Goal: Task Accomplishment & Management: Use online tool/utility

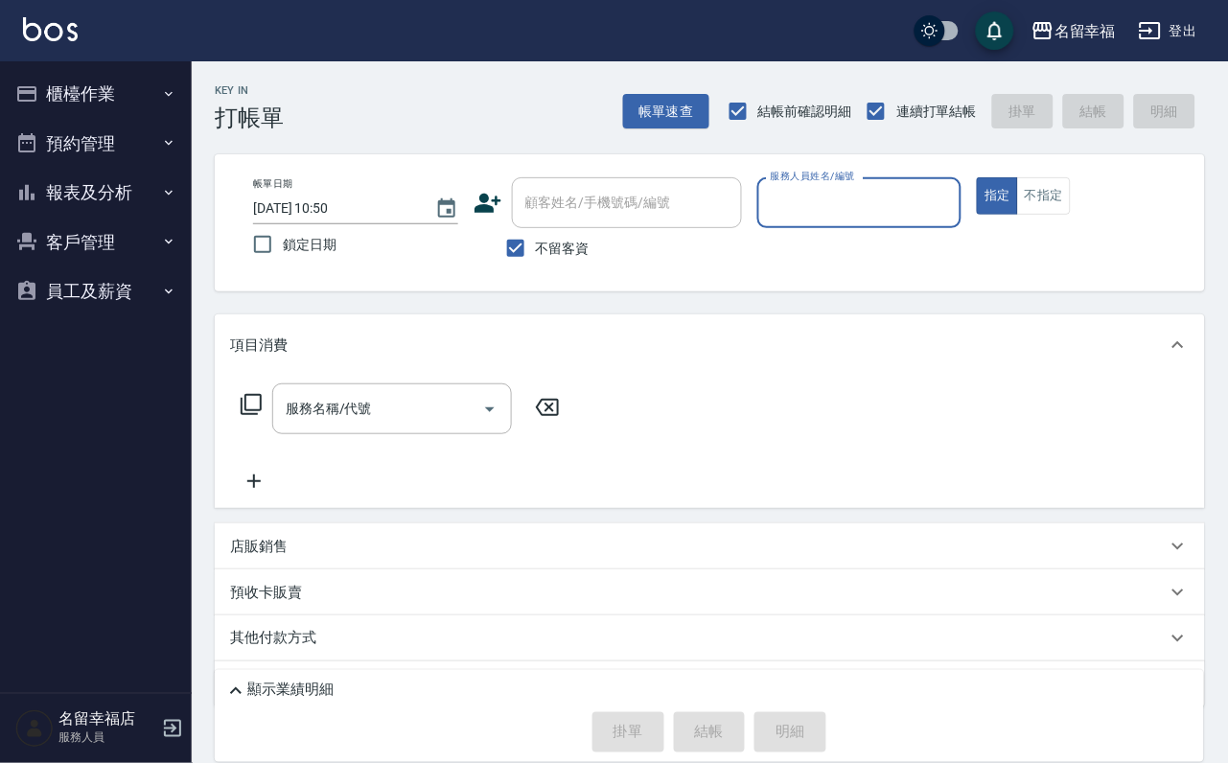
click at [79, 101] on button "櫃檯作業" at bounding box center [96, 94] width 176 height 50
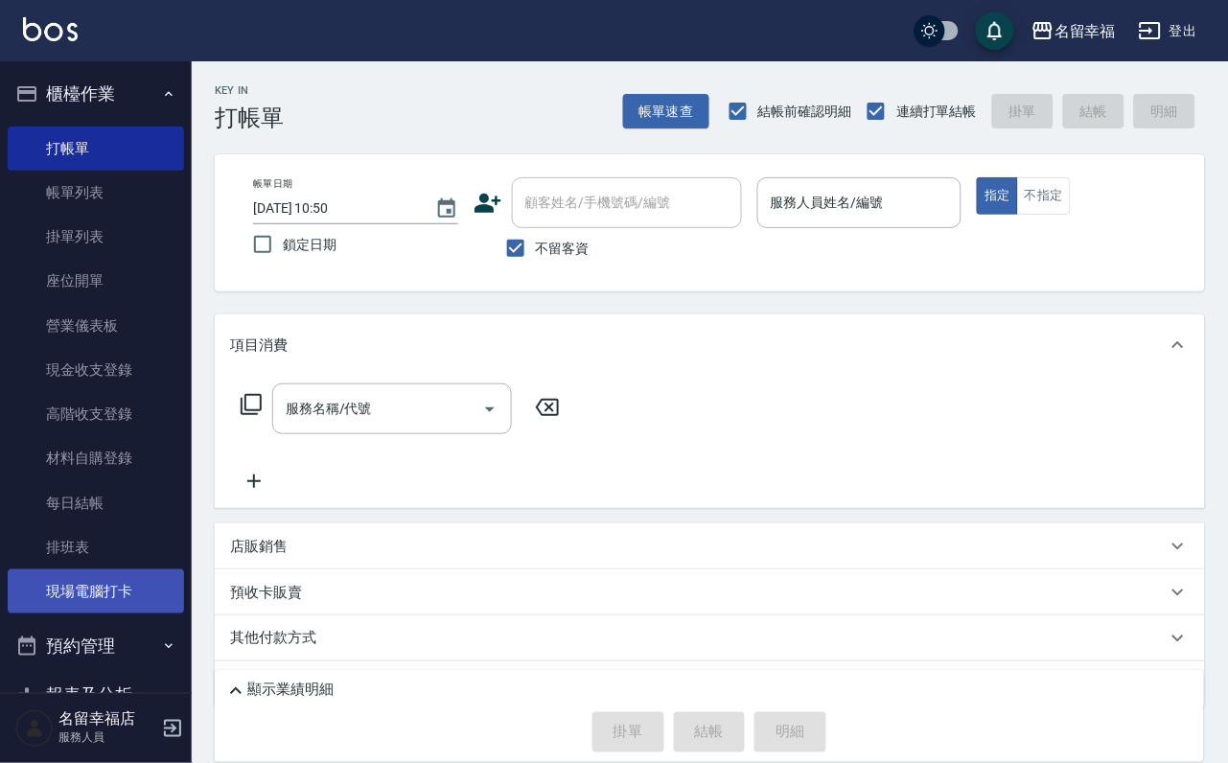
click at [113, 613] on link "現場電腦打卡" at bounding box center [96, 591] width 176 height 44
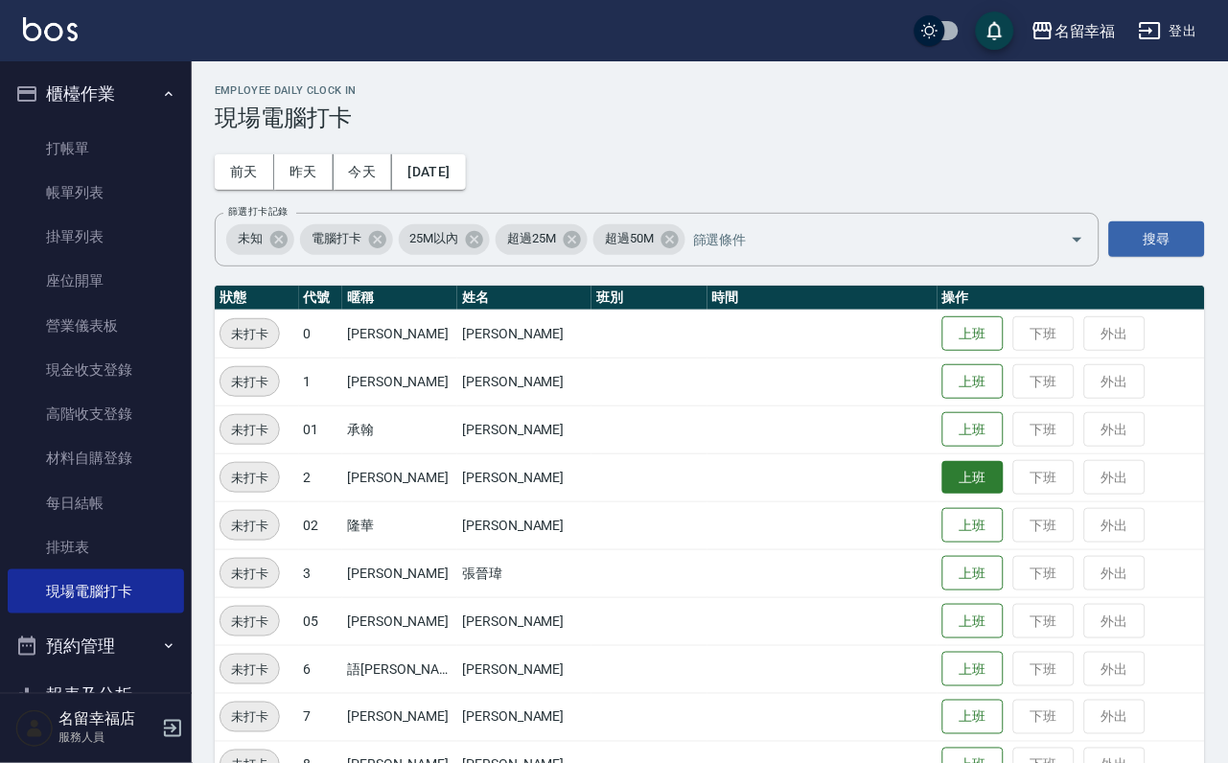
click at [970, 487] on button "上班" at bounding box center [972, 478] width 61 height 34
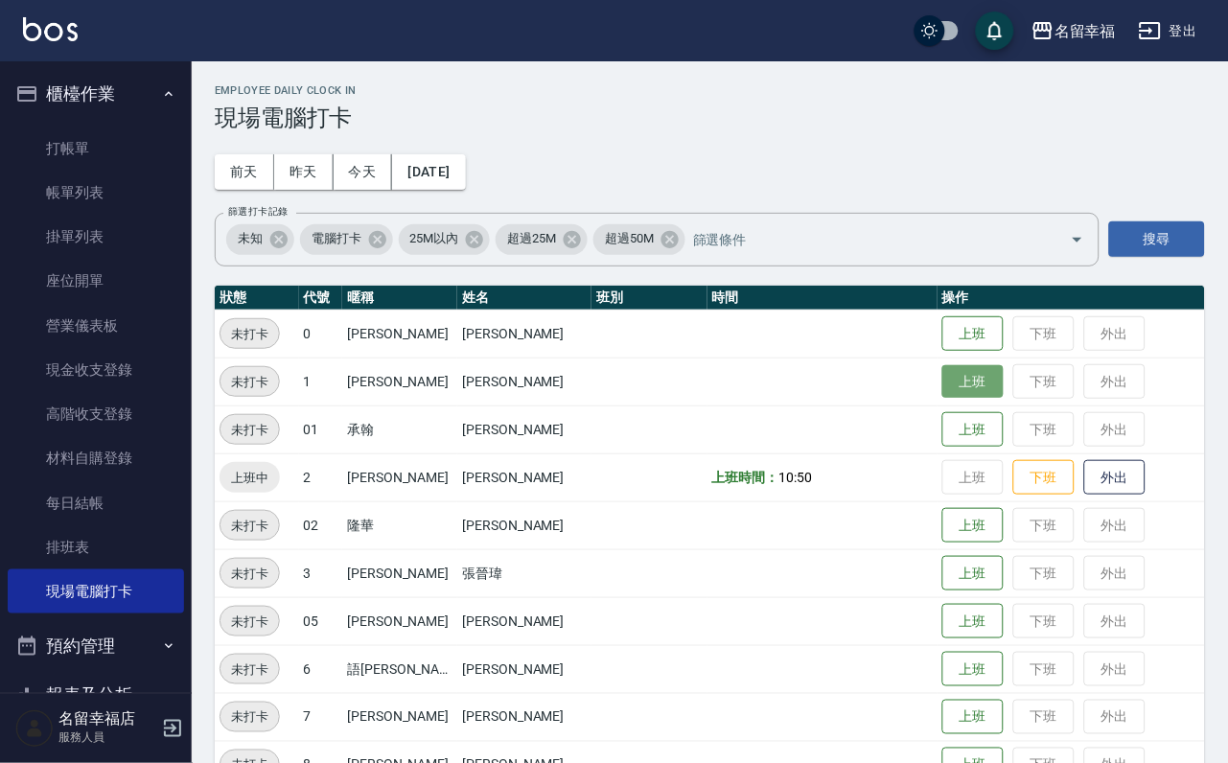
click at [956, 386] on button "上班" at bounding box center [972, 382] width 61 height 34
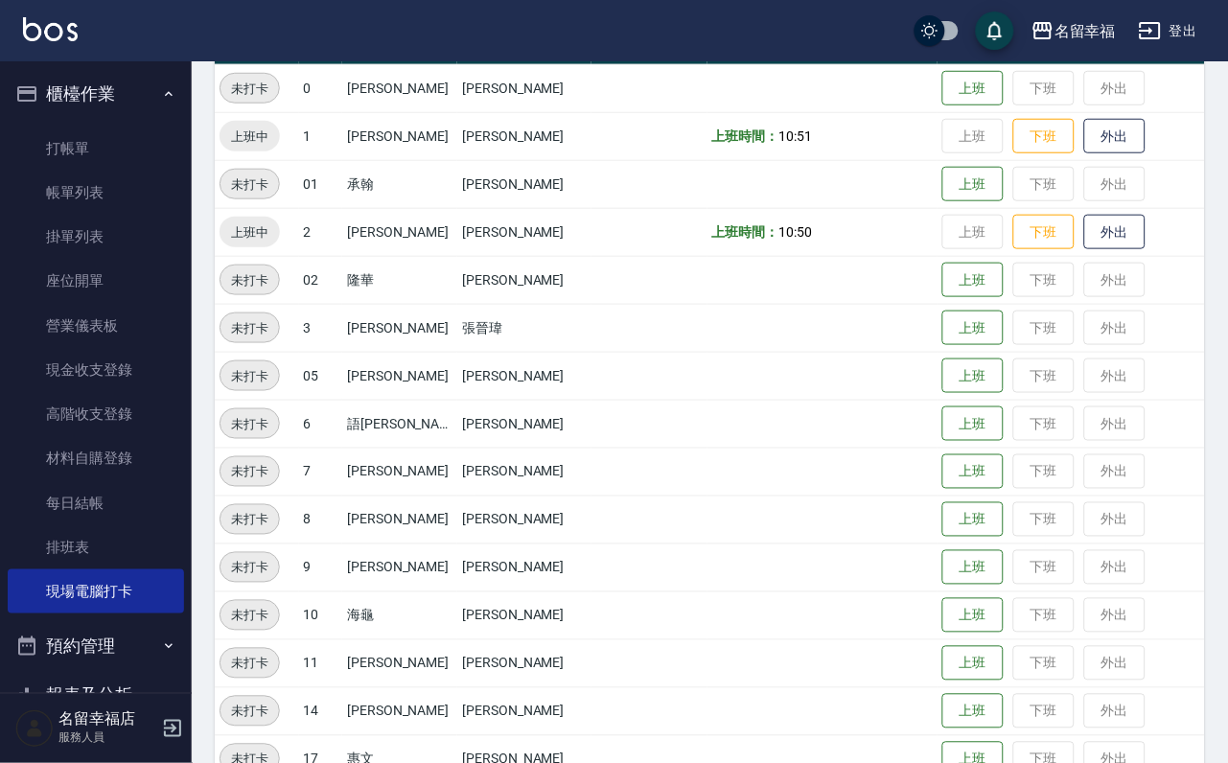
scroll to position [431, 0]
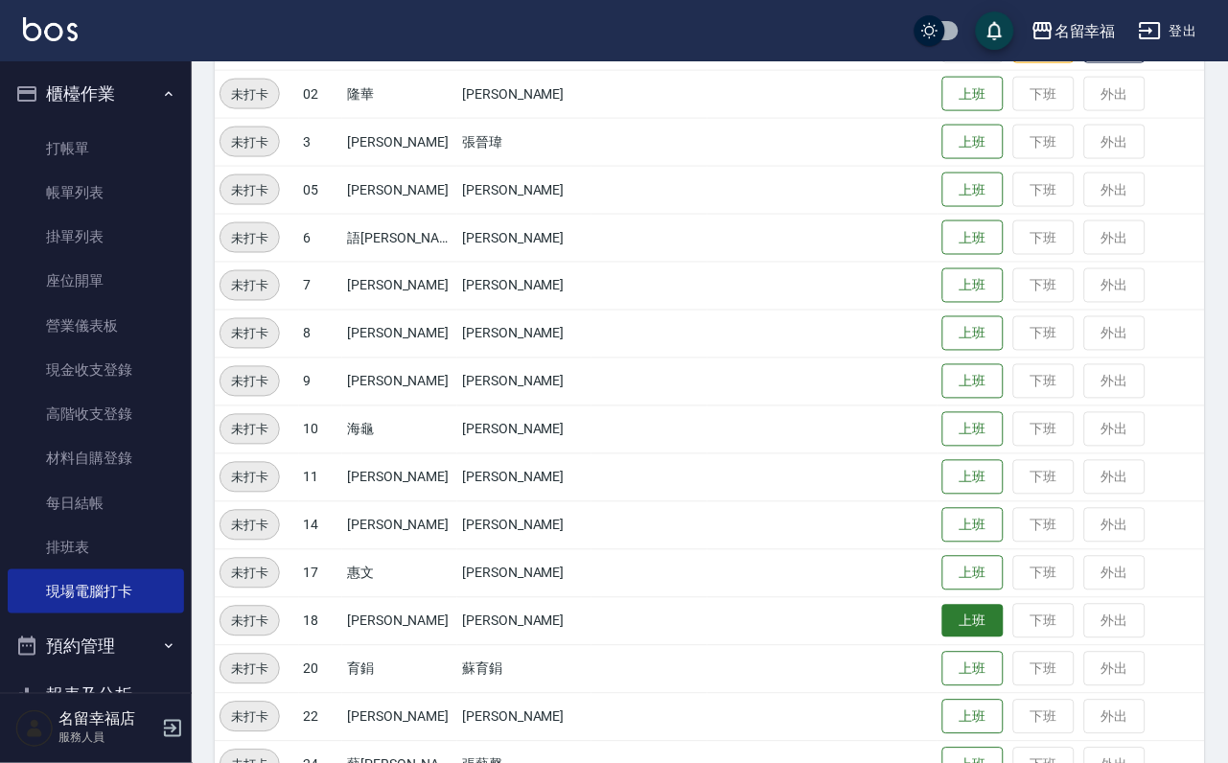
click at [983, 633] on button "上班" at bounding box center [972, 622] width 61 height 34
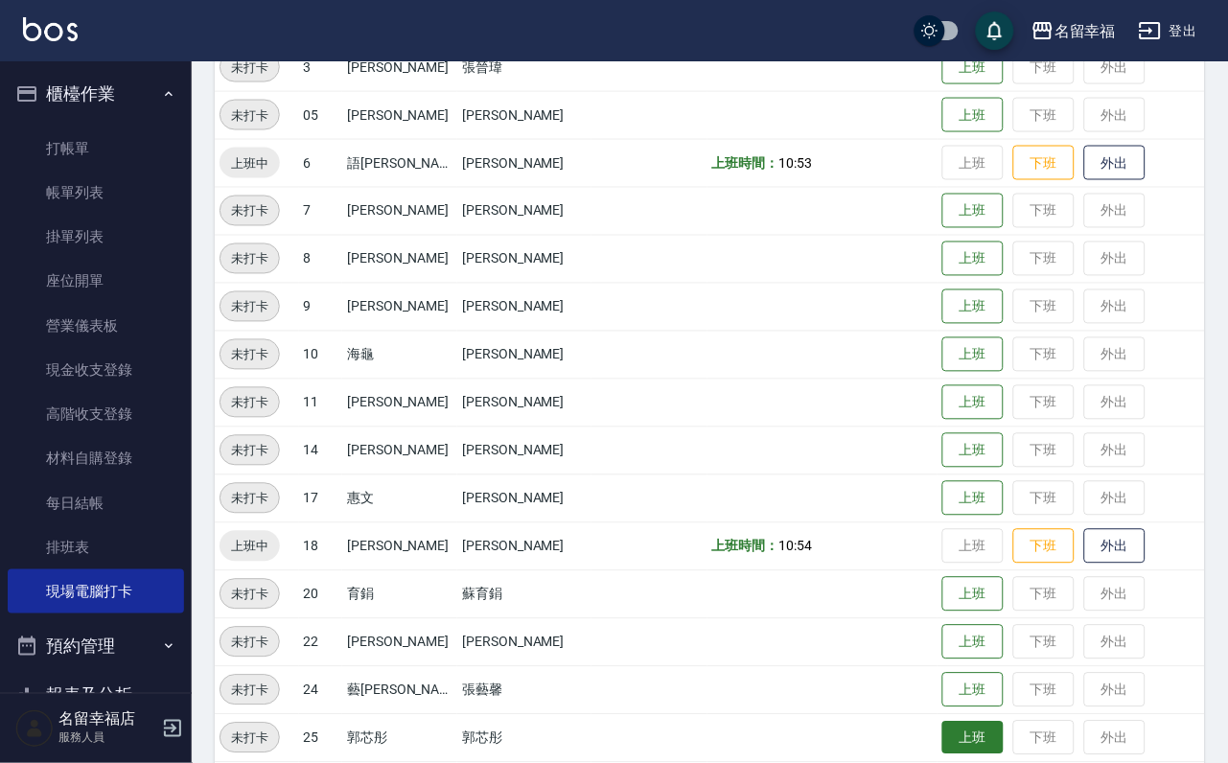
scroll to position [628, 0]
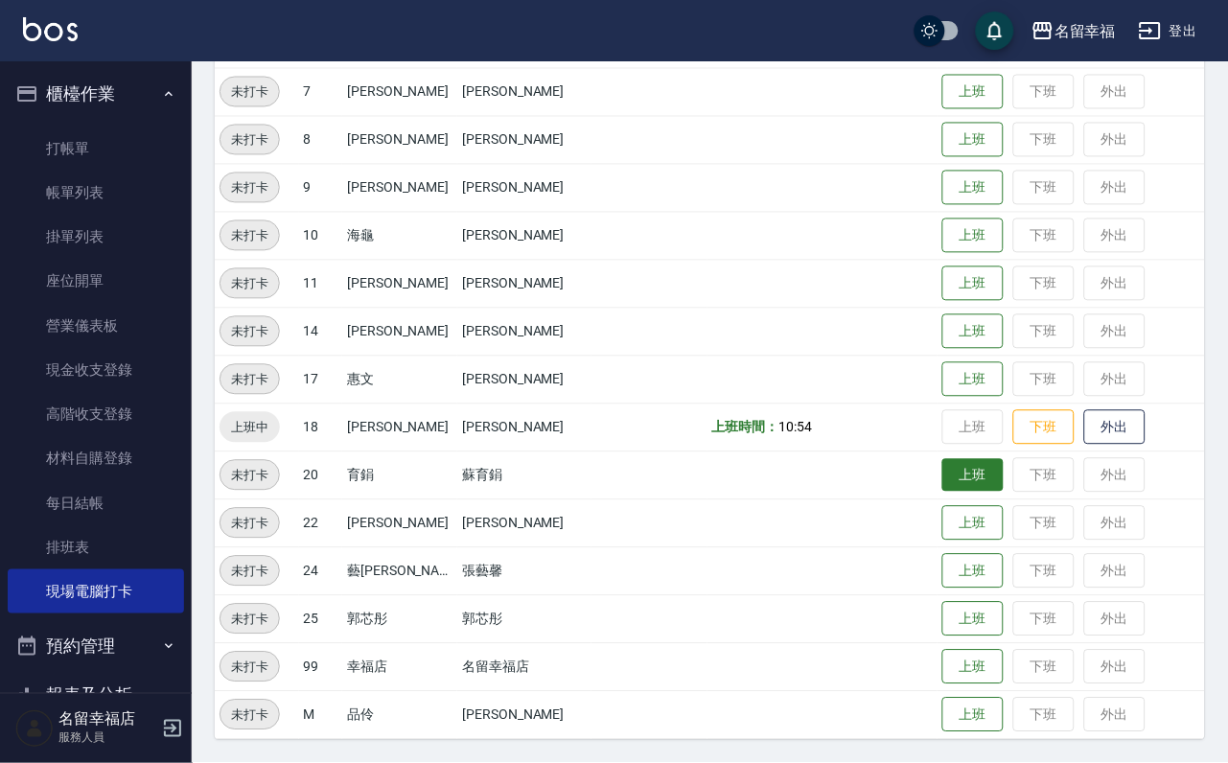
click at [975, 486] on button "上班" at bounding box center [972, 476] width 61 height 34
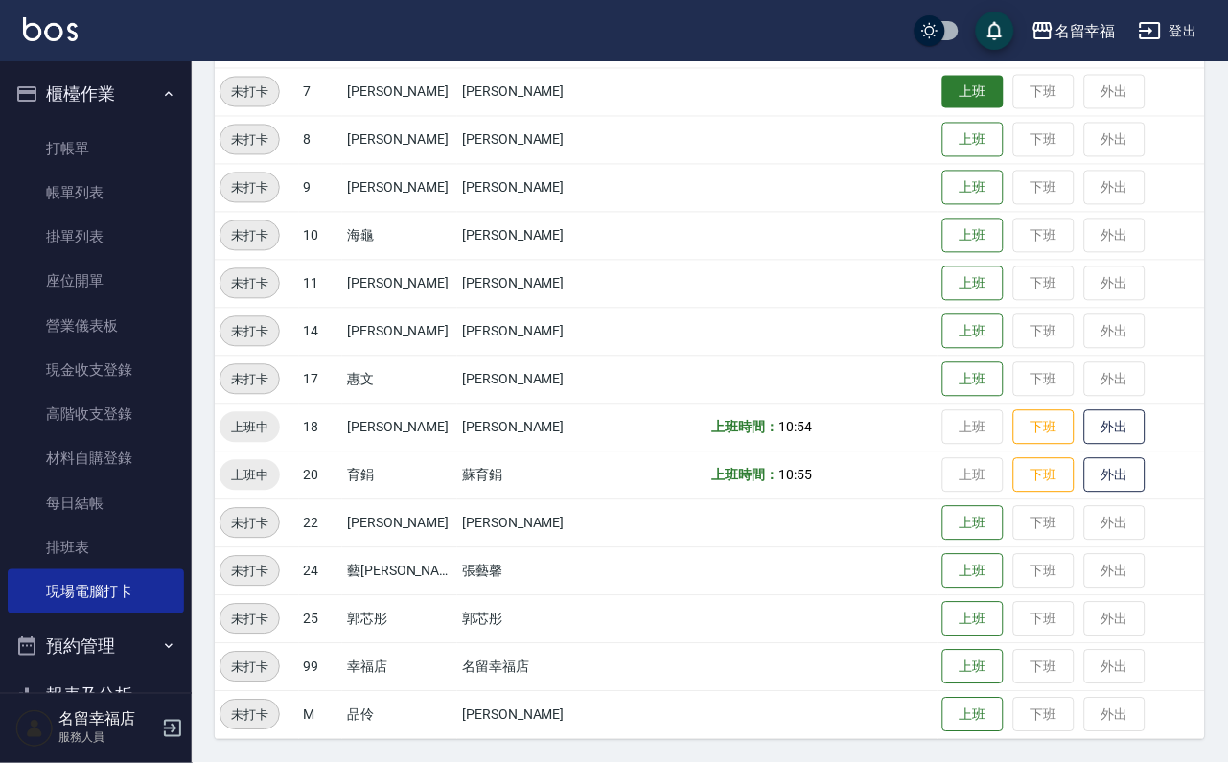
click at [962, 96] on button "上班" at bounding box center [972, 93] width 61 height 34
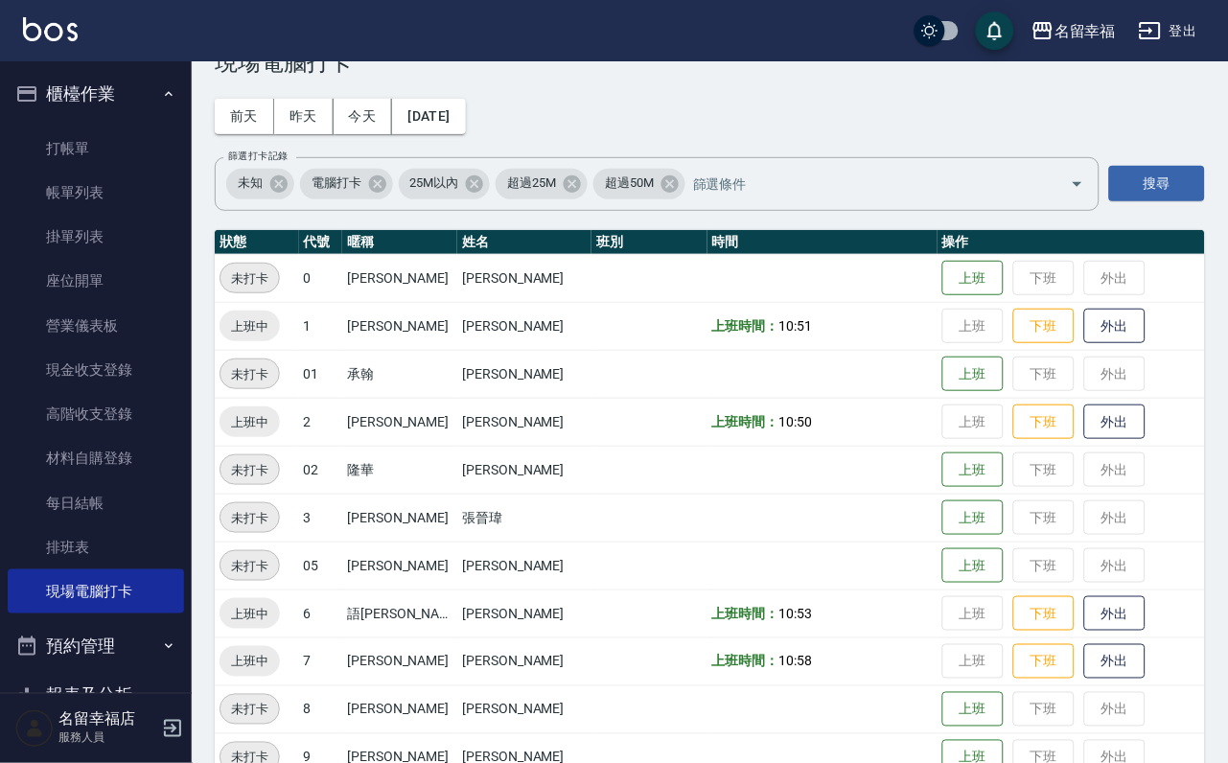
scroll to position [53, 0]
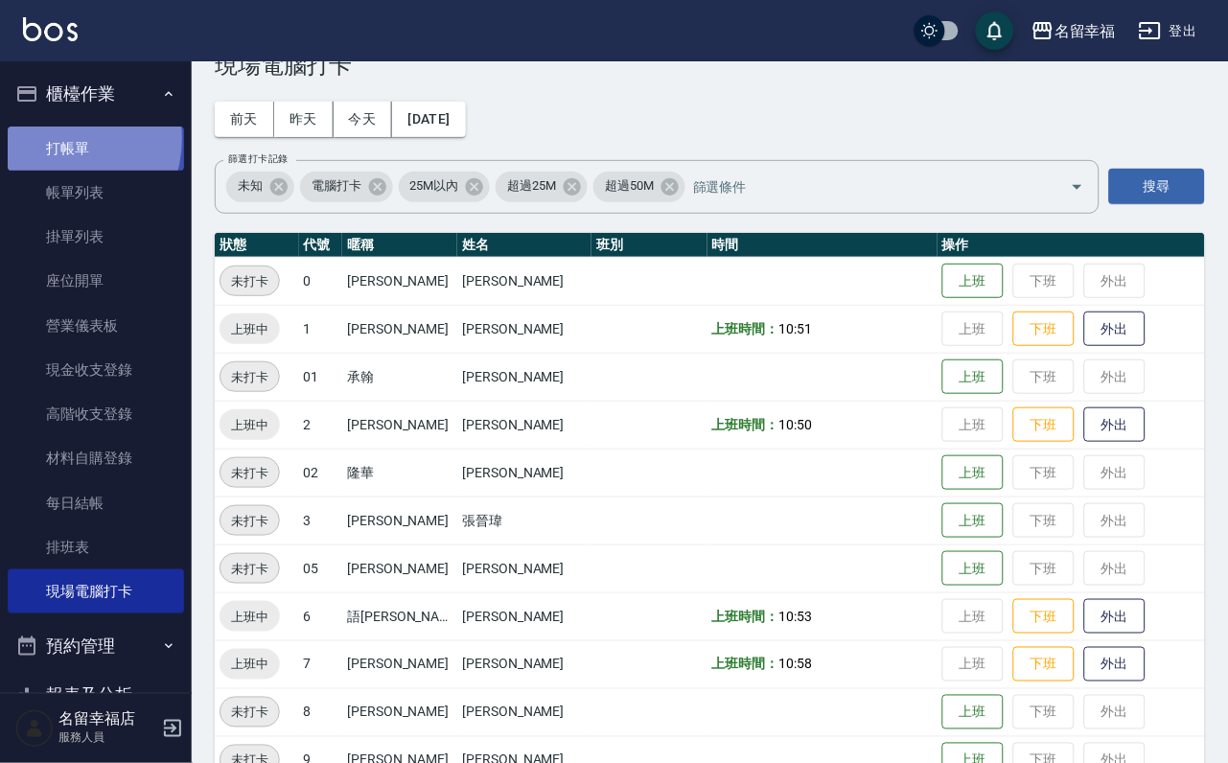
click at [56, 146] on link "打帳單" at bounding box center [96, 149] width 176 height 44
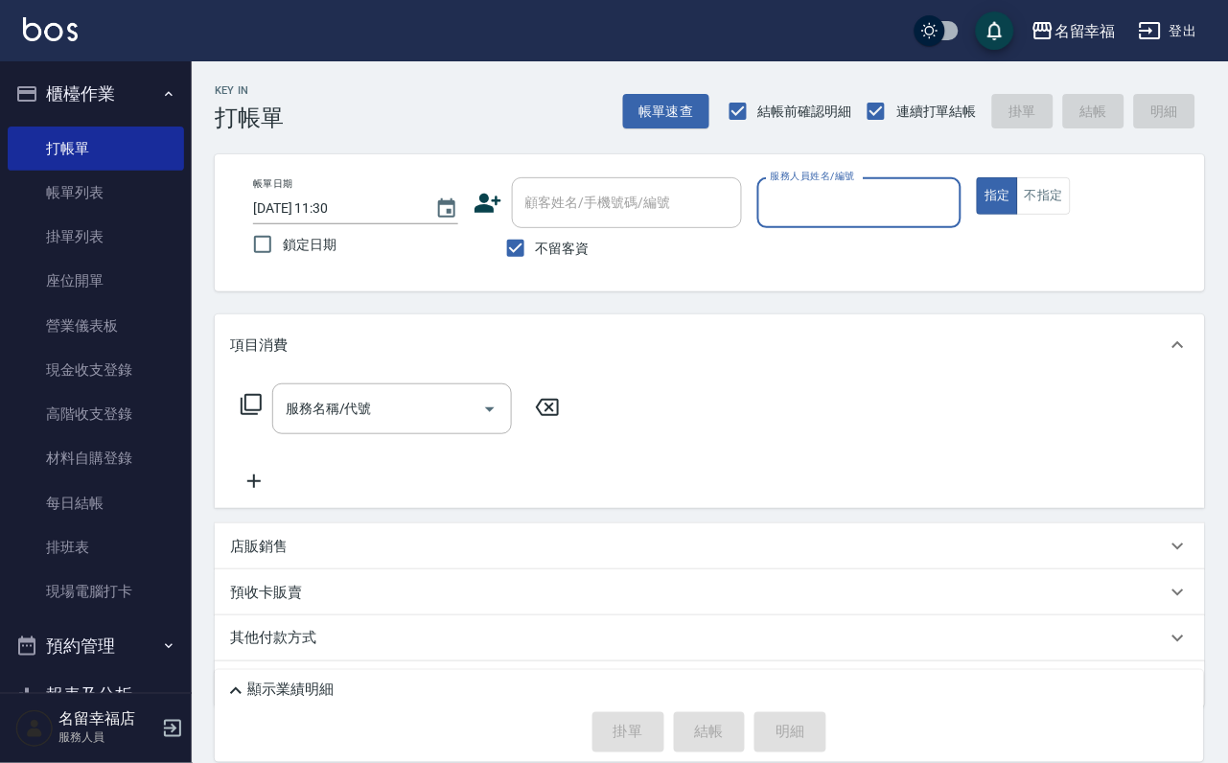
click at [954, 208] on input "服務人員姓名/編號" at bounding box center [860, 203] width 188 height 34
type input "語[PERSON_NAME]-6"
type button "true"
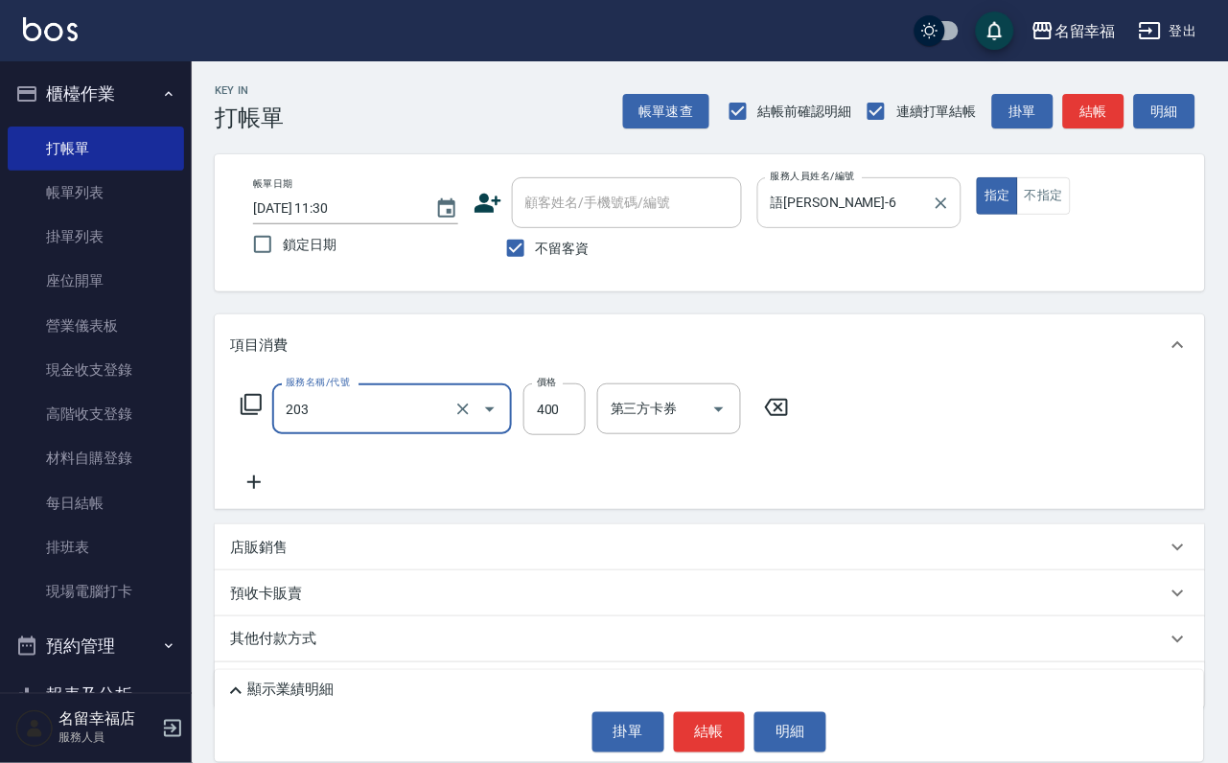
type input "指定單剪(203)"
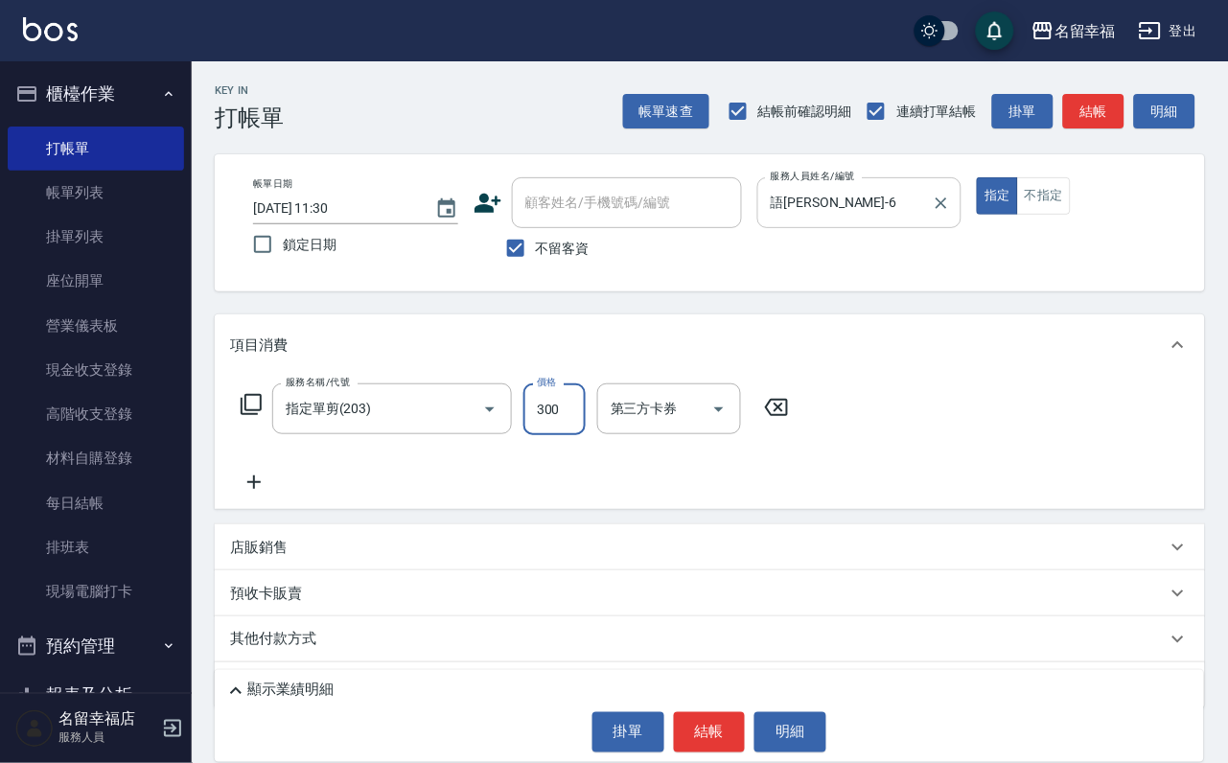
type input "300"
click at [263, 416] on icon at bounding box center [251, 404] width 23 height 23
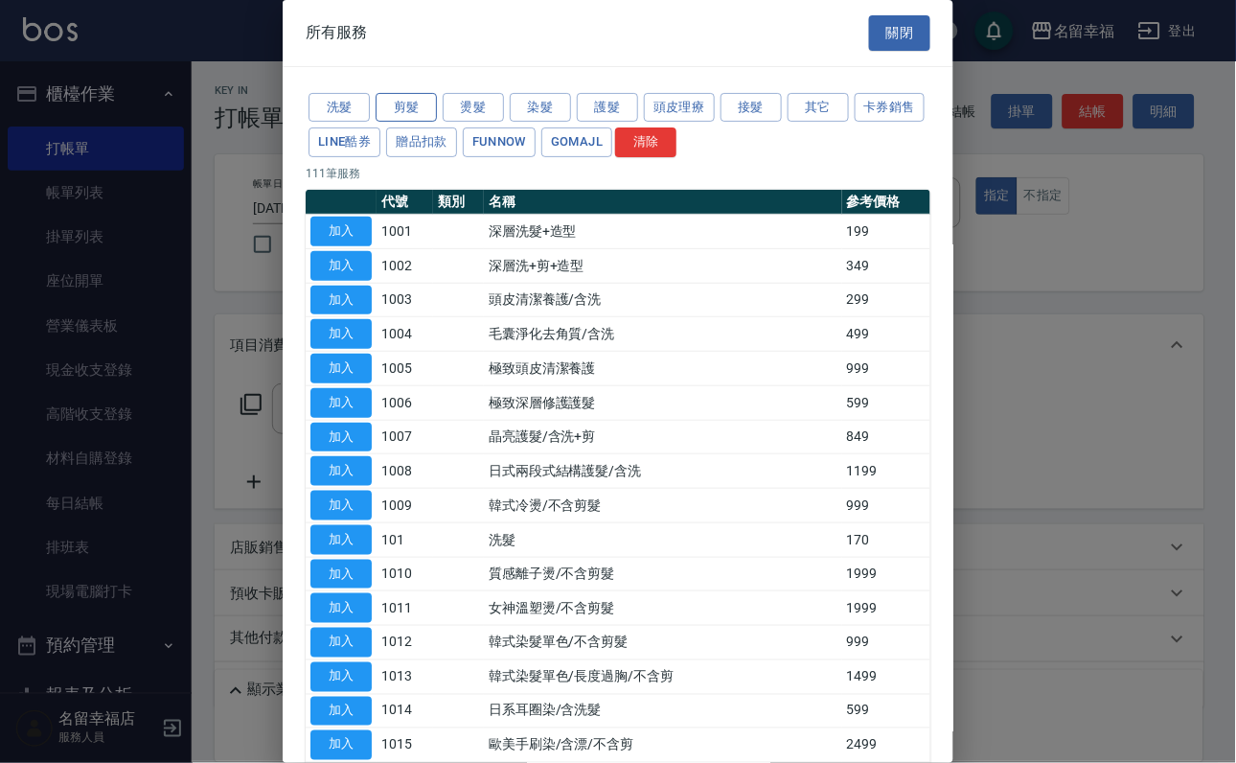
click at [420, 120] on button "剪髮" at bounding box center [406, 108] width 61 height 30
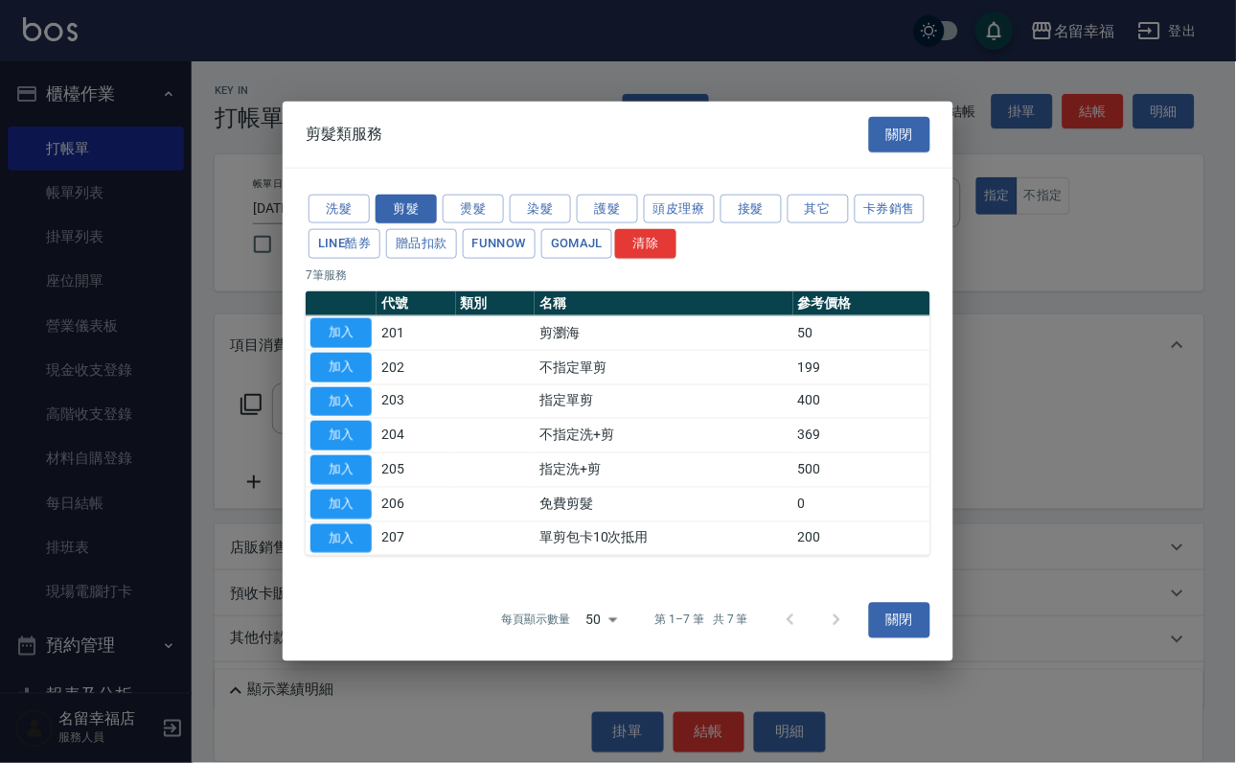
click at [349, 386] on button "加入" at bounding box center [341, 401] width 61 height 30
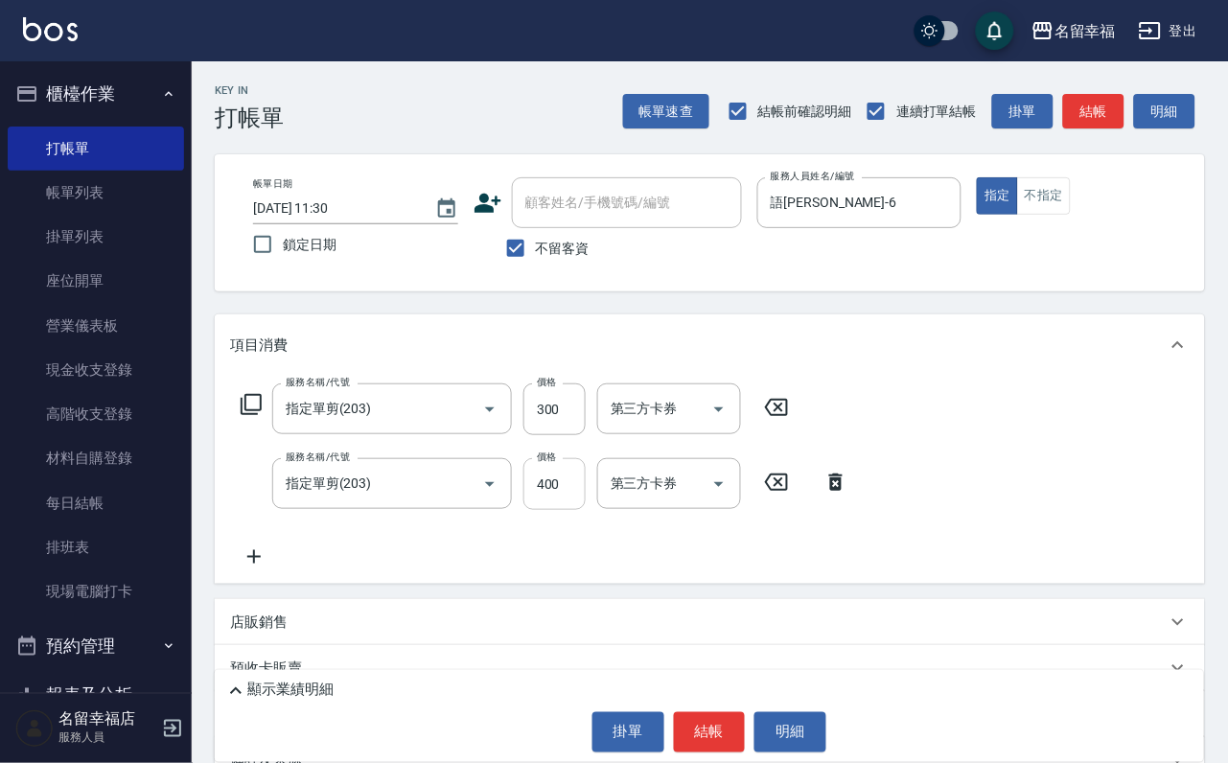
click at [570, 498] on input "400" at bounding box center [554, 484] width 62 height 52
type input "300"
click at [693, 724] on button "結帳" at bounding box center [710, 732] width 72 height 40
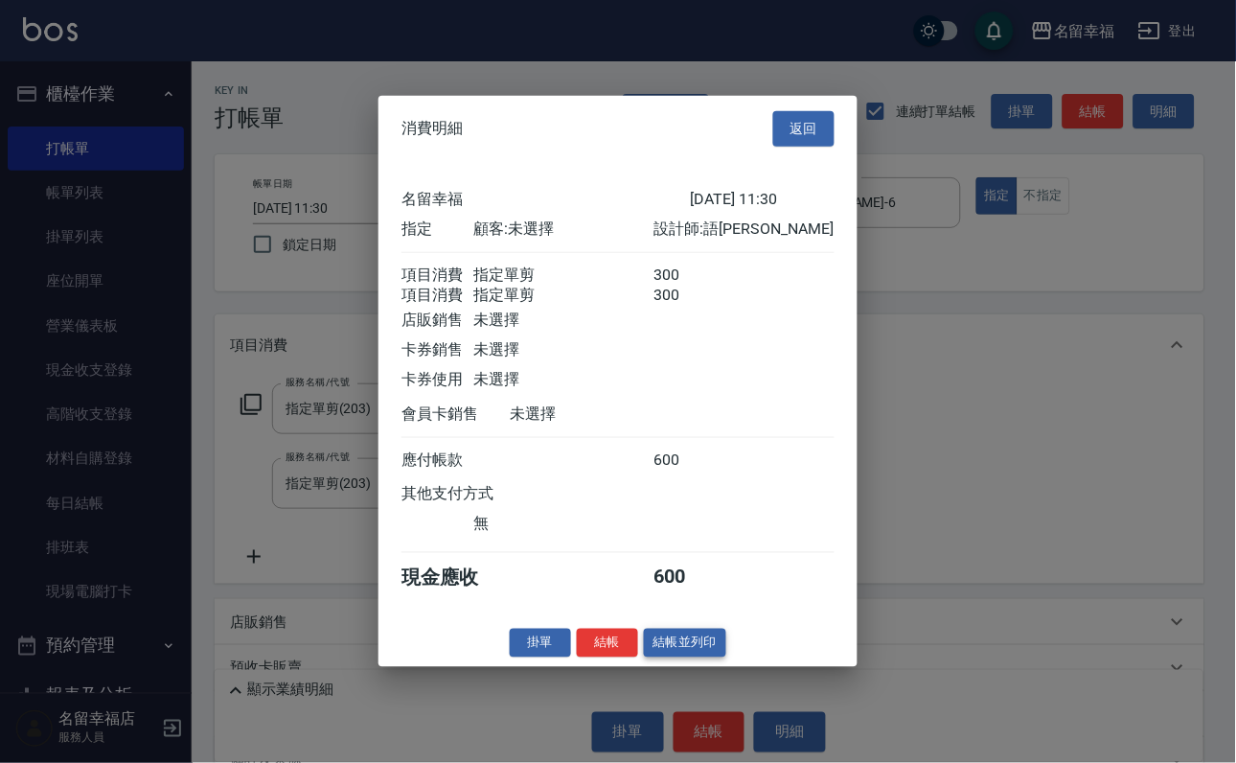
scroll to position [309, 0]
click at [595, 657] on button "結帳" at bounding box center [607, 643] width 61 height 30
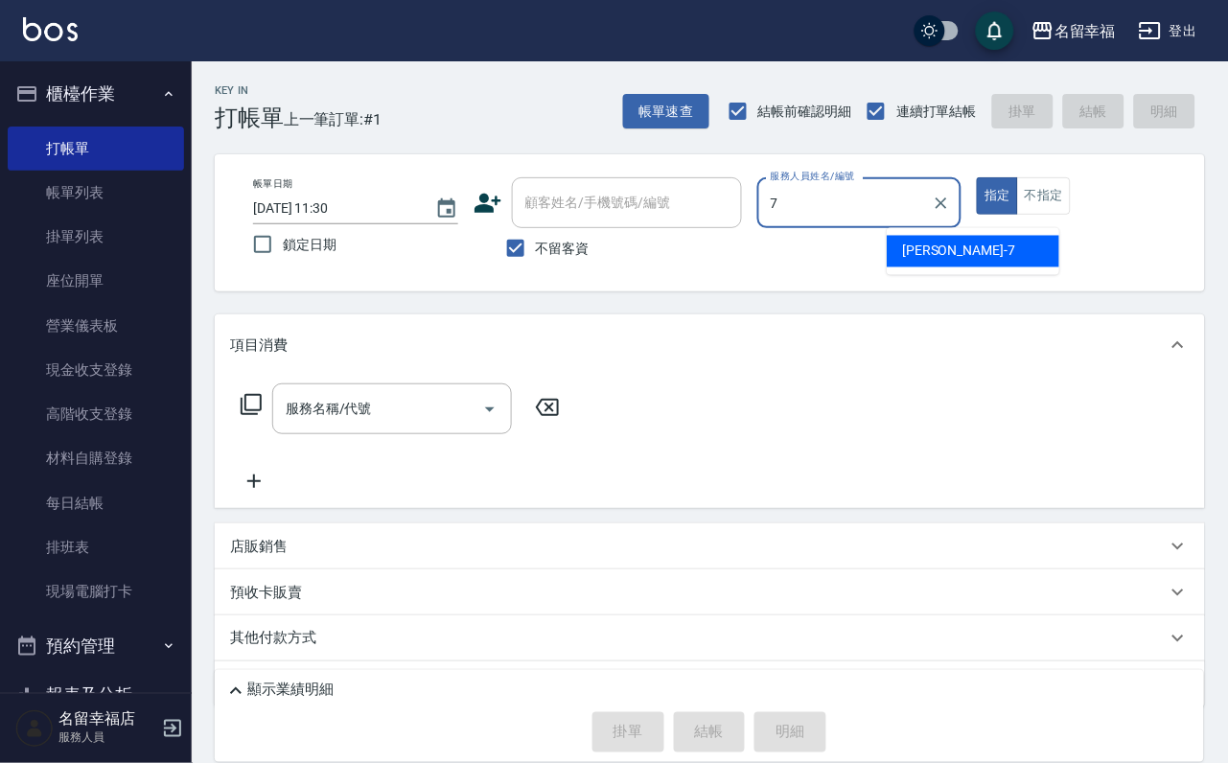
type input "[PERSON_NAME]-7"
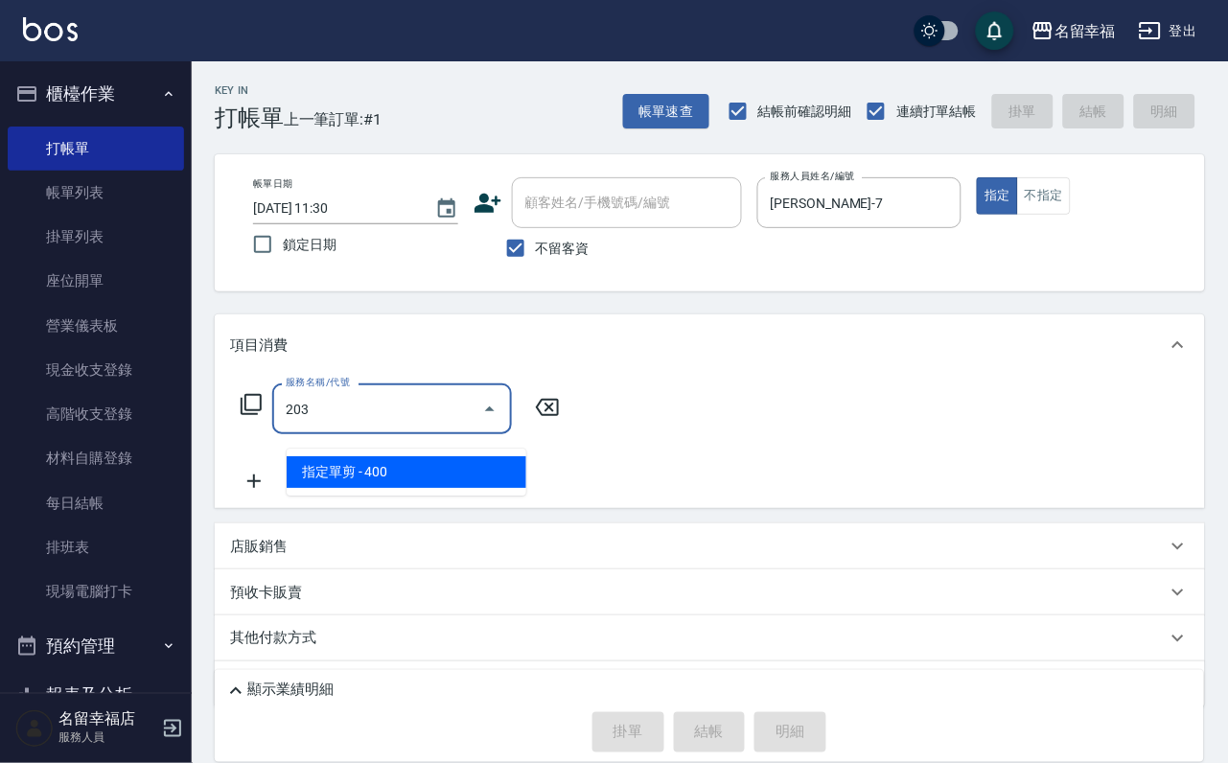
type input "指定單剪(203)"
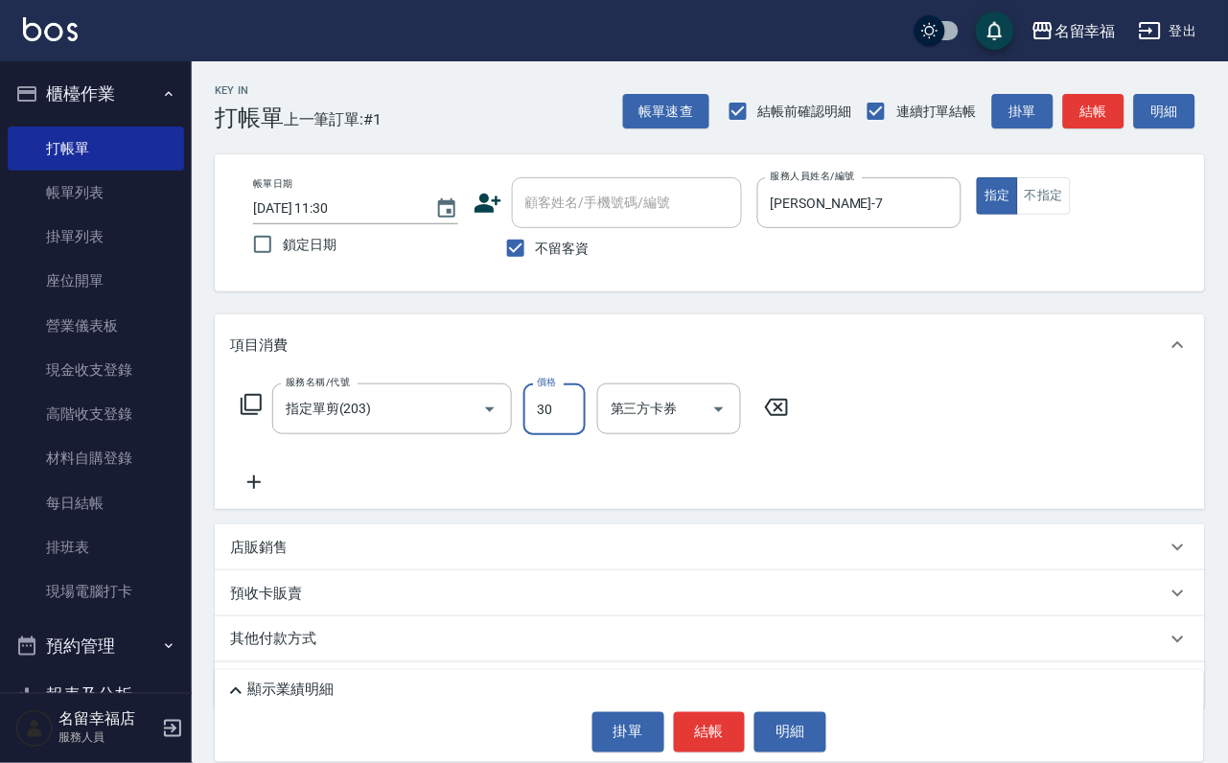
type input "300"
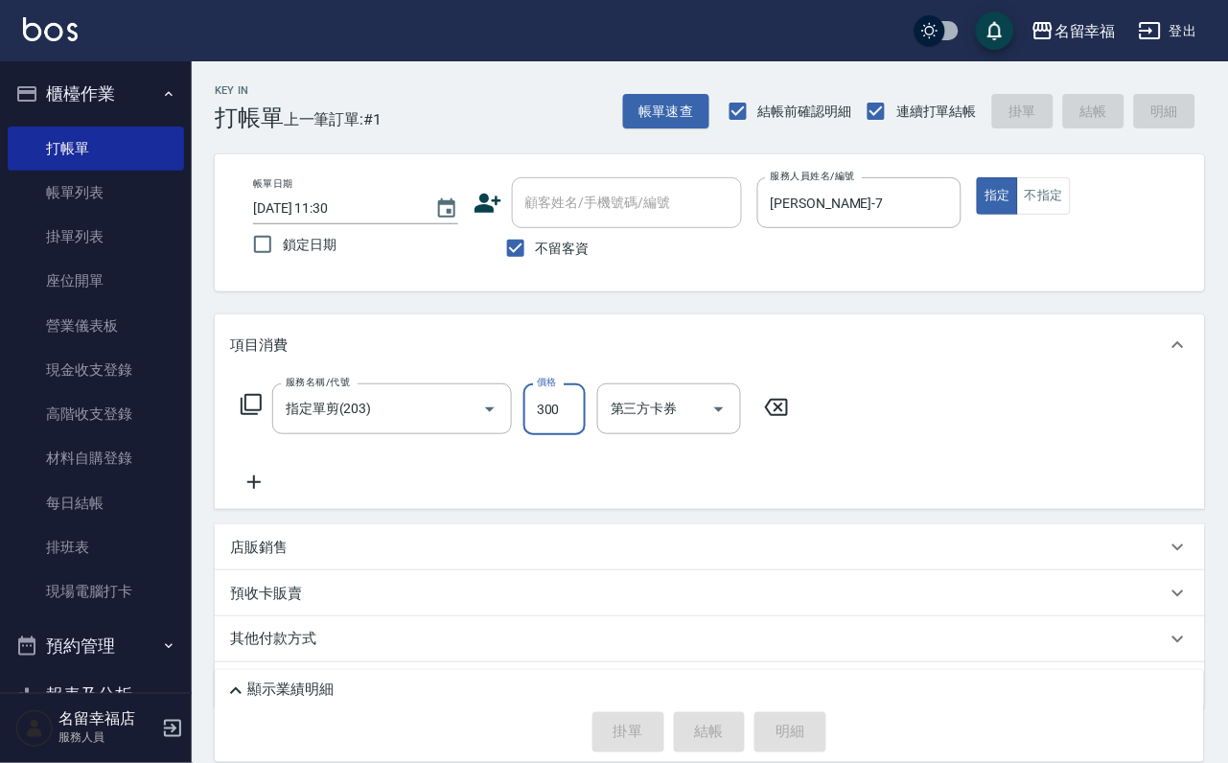
type input "[DATE] 11:40"
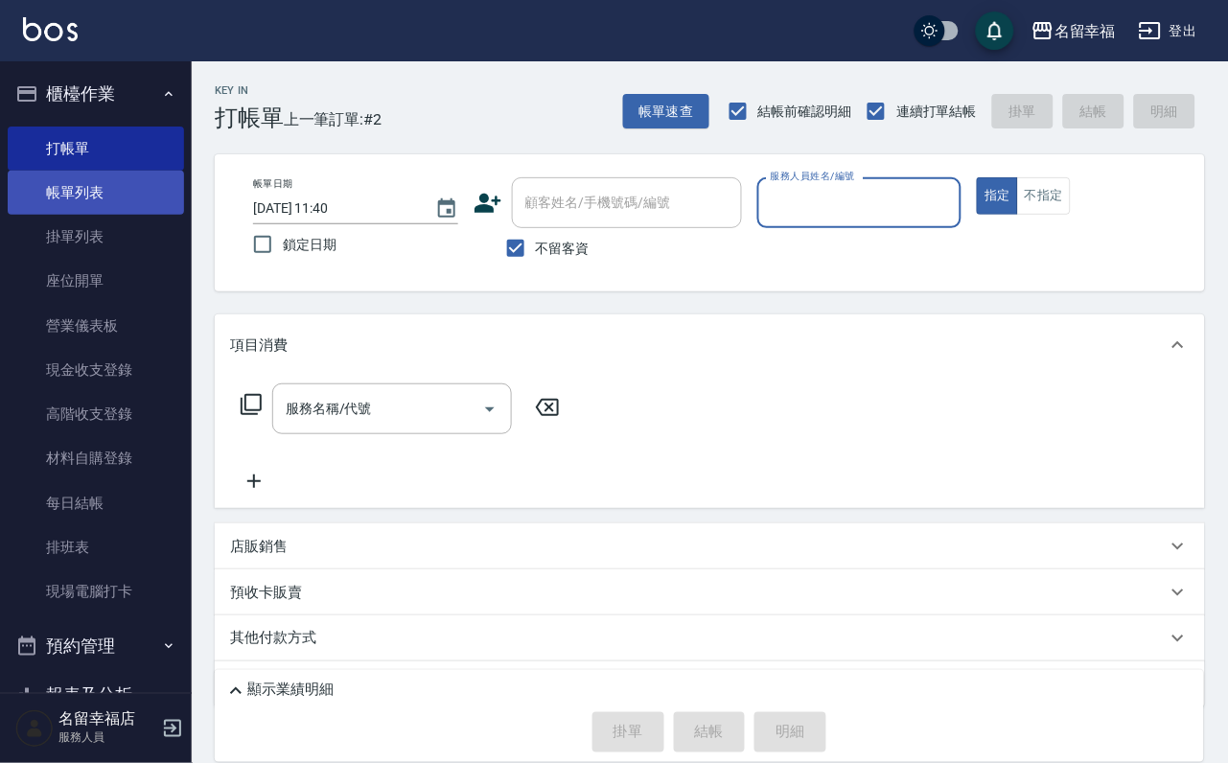
click at [130, 191] on link "帳單列表" at bounding box center [96, 193] width 176 height 44
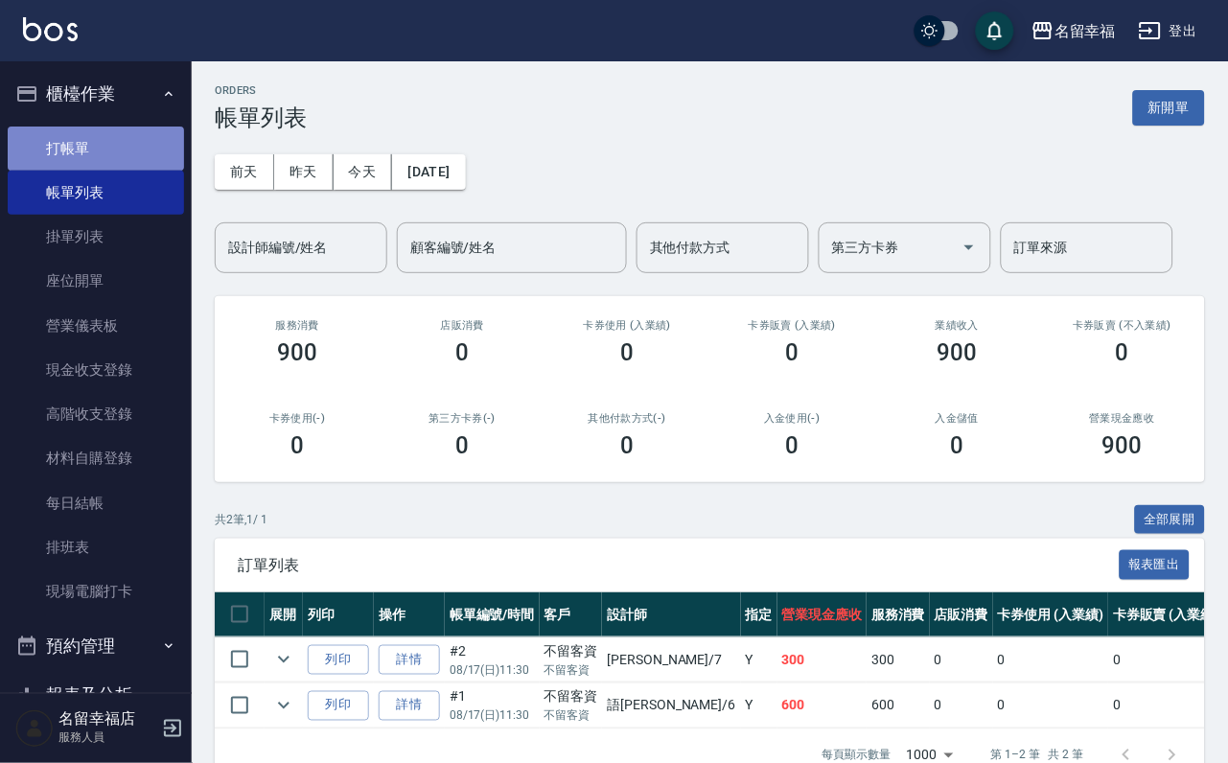
click at [107, 145] on link "打帳單" at bounding box center [96, 149] width 176 height 44
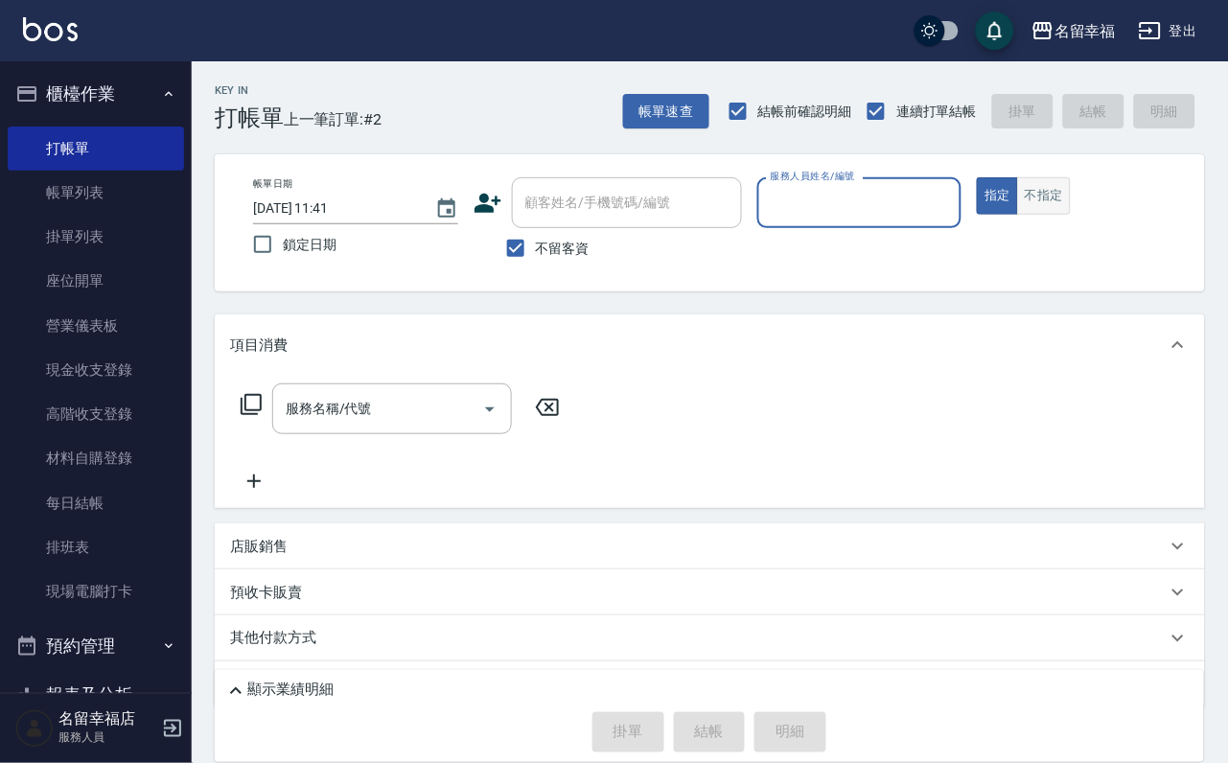
click at [1070, 199] on button "不指定" at bounding box center [1044, 195] width 54 height 37
click at [954, 208] on input "服務人員姓名/編號" at bounding box center [860, 203] width 188 height 34
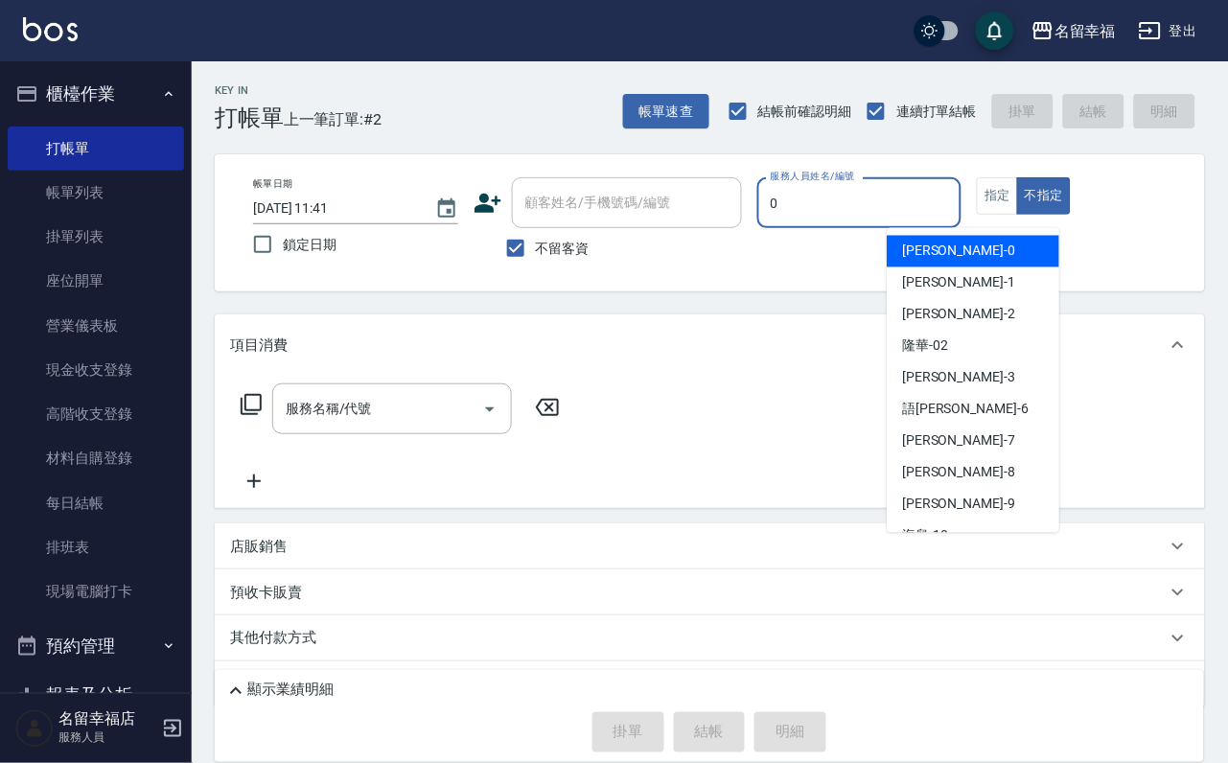
type input "[PERSON_NAME]-0"
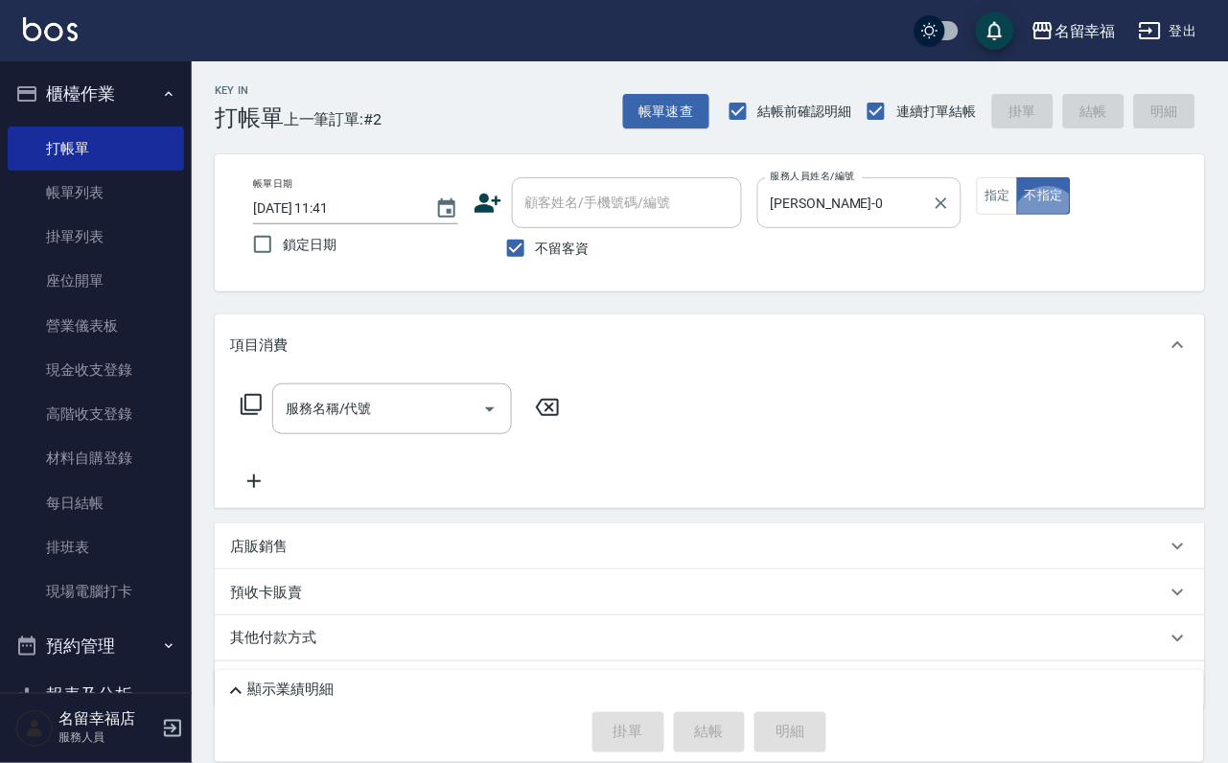
type button "false"
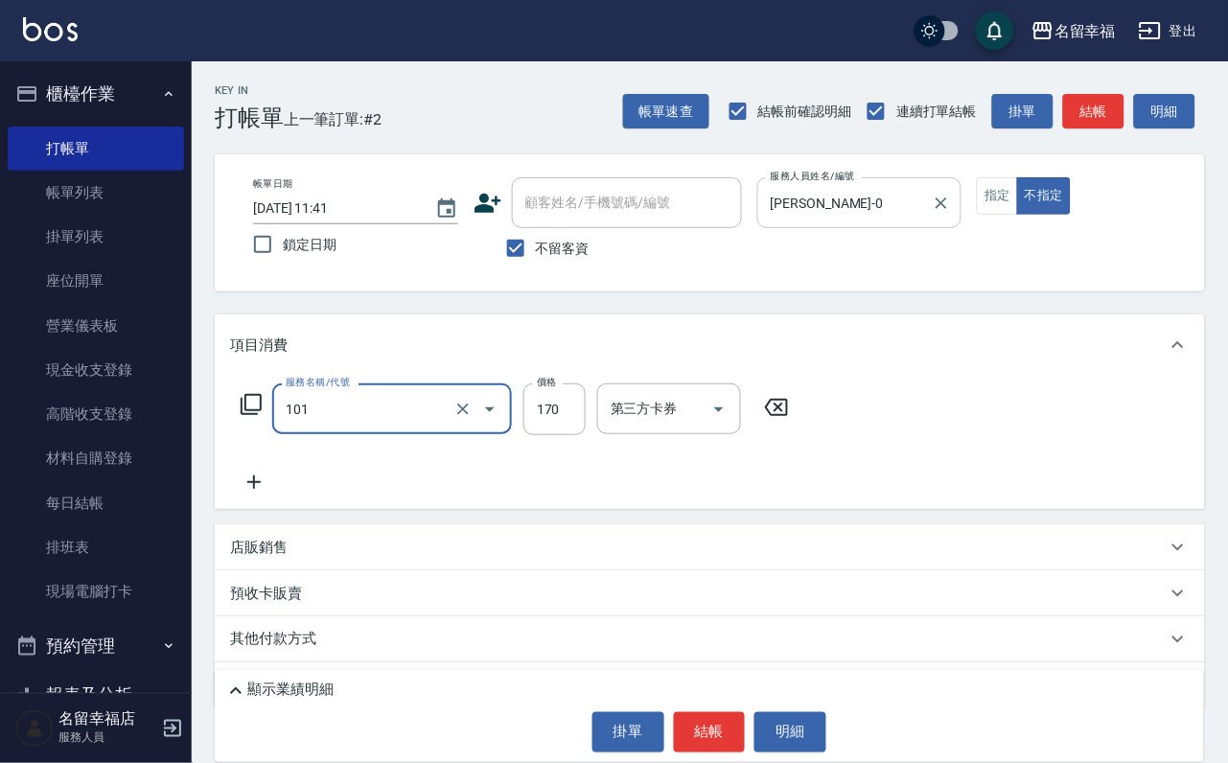
type input "洗髮(101)"
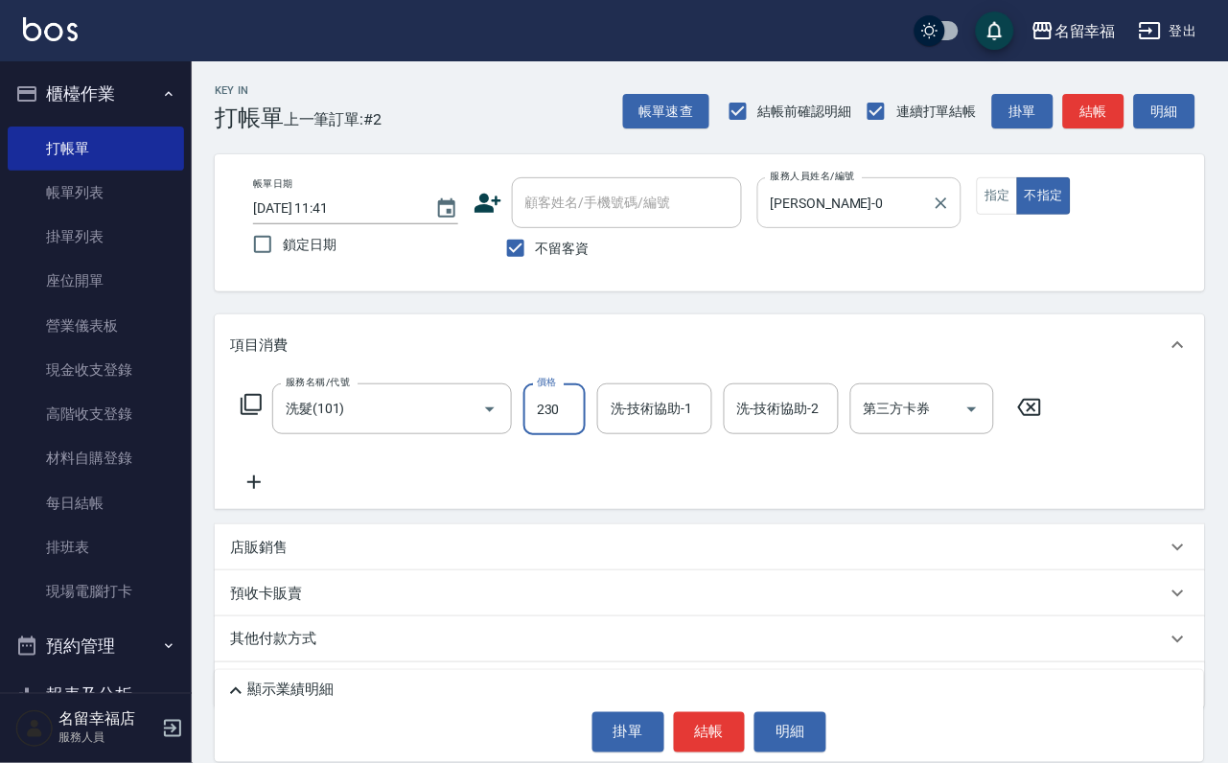
type input "230"
type input "2"
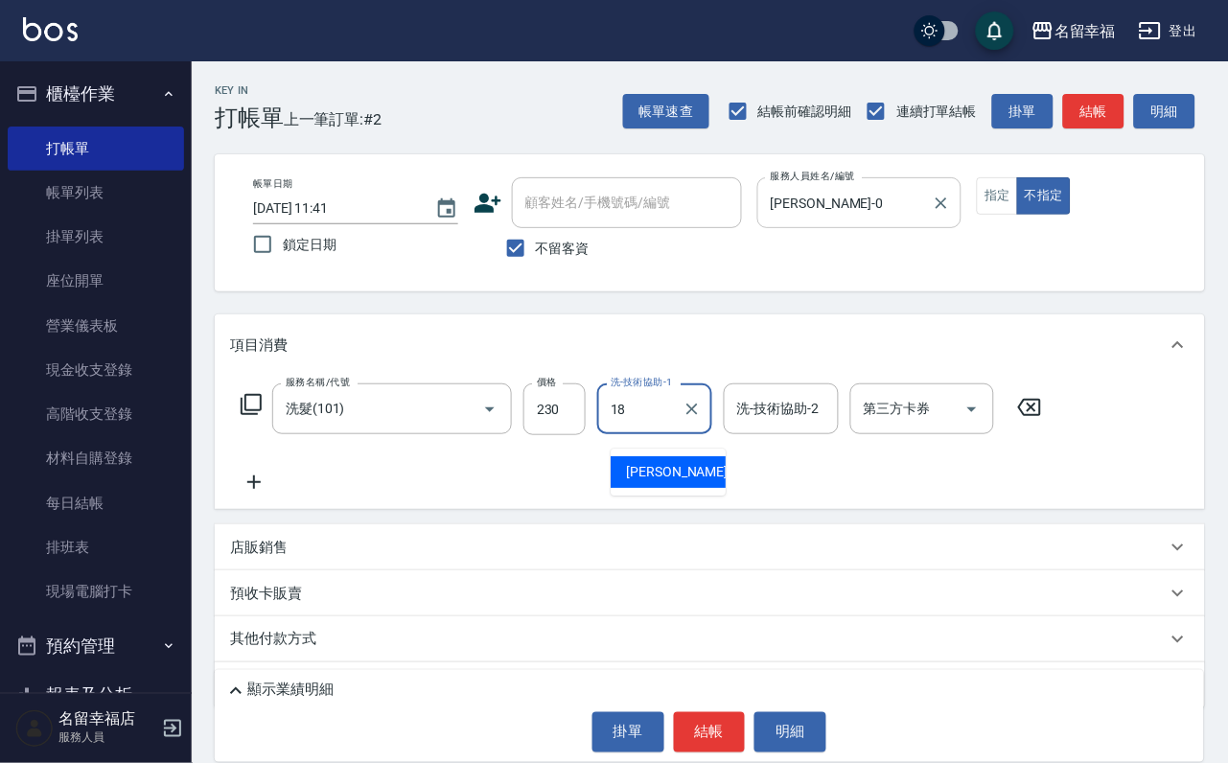
type input "[PERSON_NAME]-18"
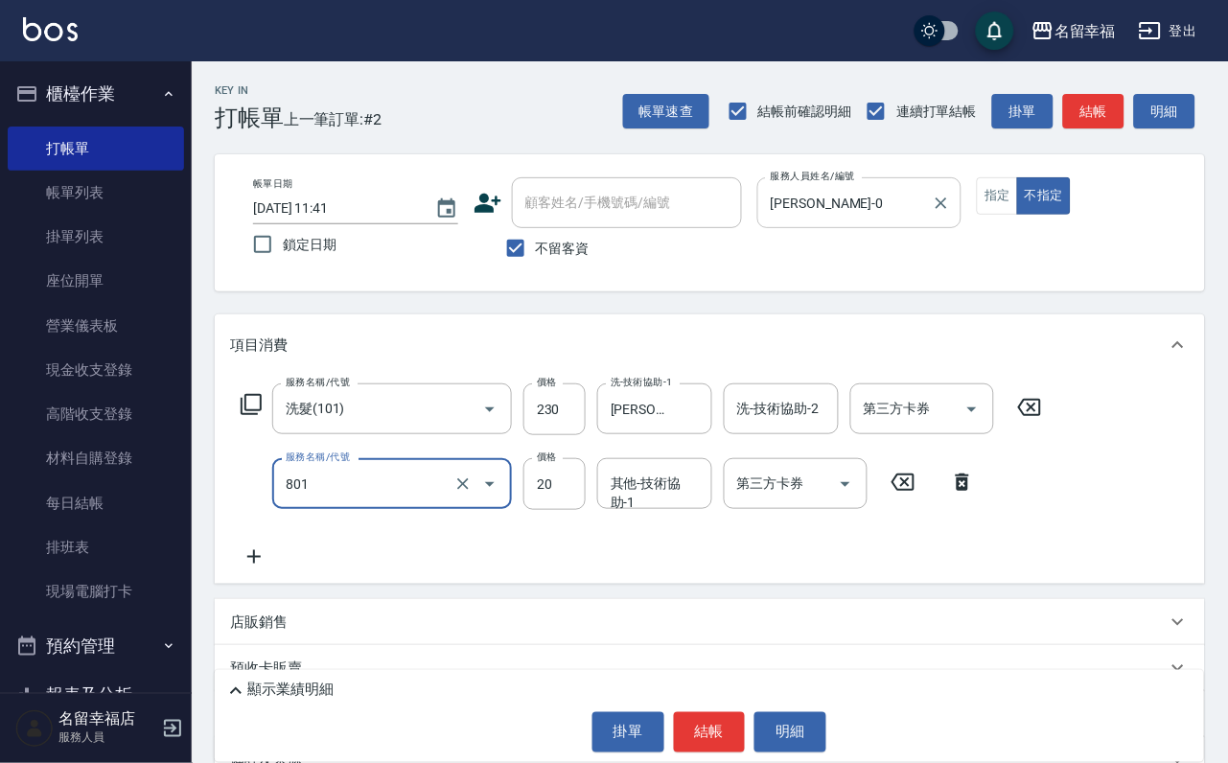
type input "潤絲(801)"
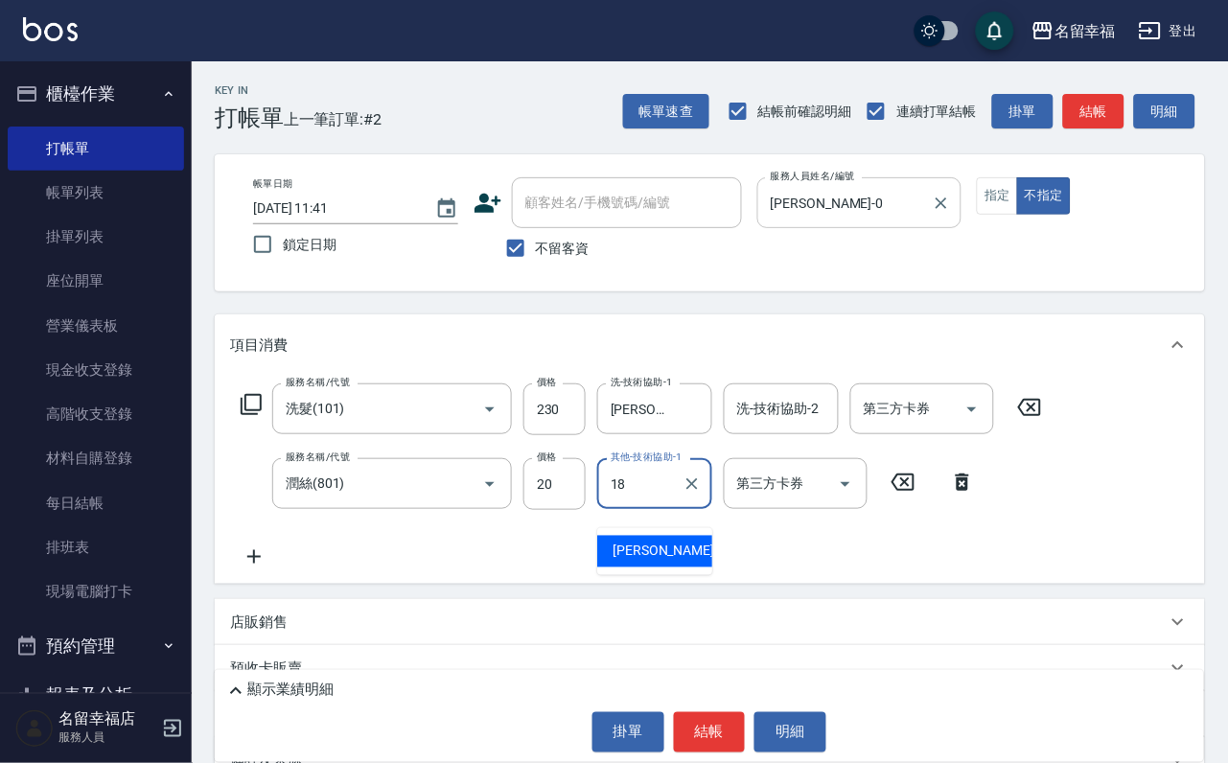
type input "[PERSON_NAME]-18"
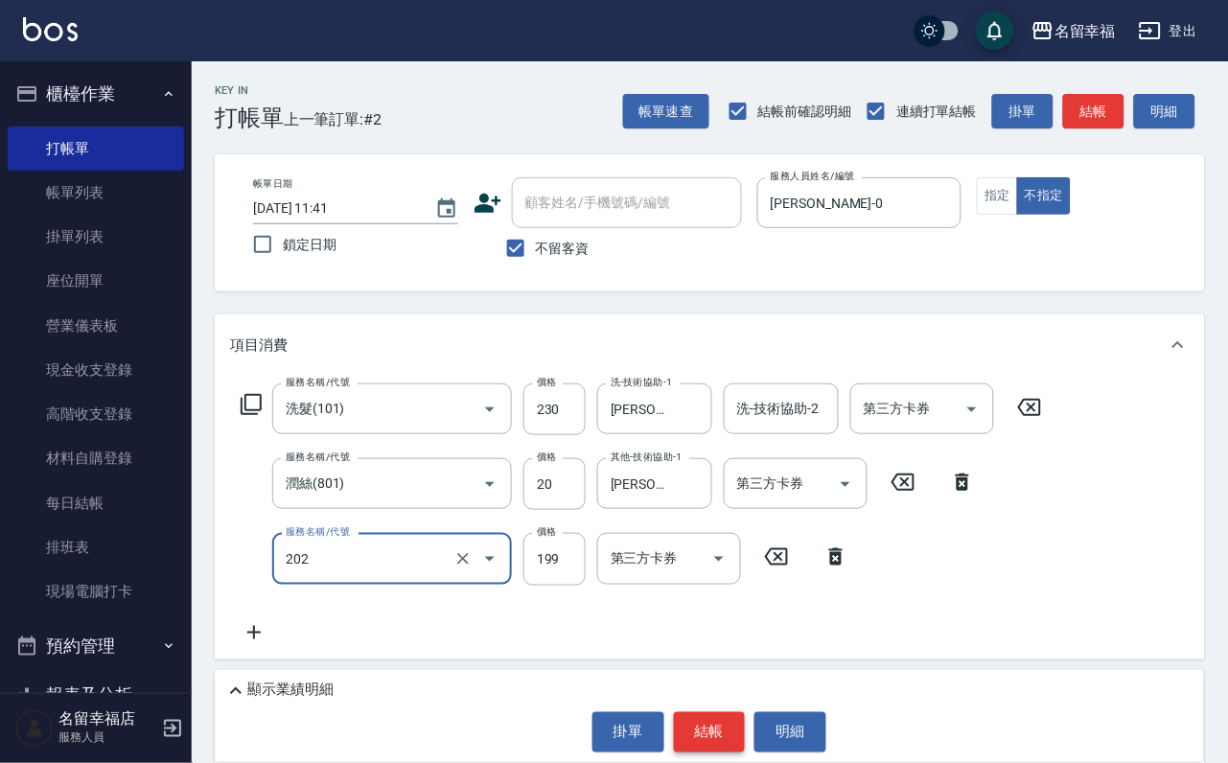
type input "不指定單剪(202)"
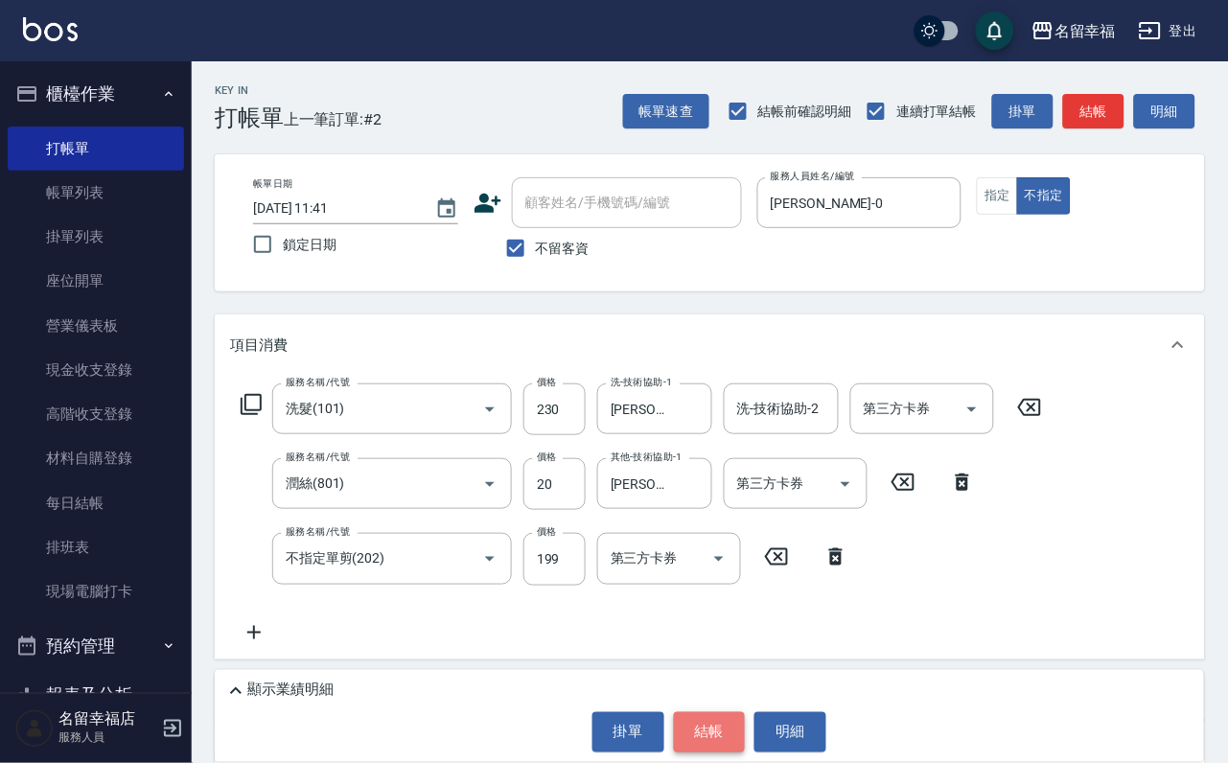
click at [716, 720] on button "結帳" at bounding box center [710, 732] width 72 height 40
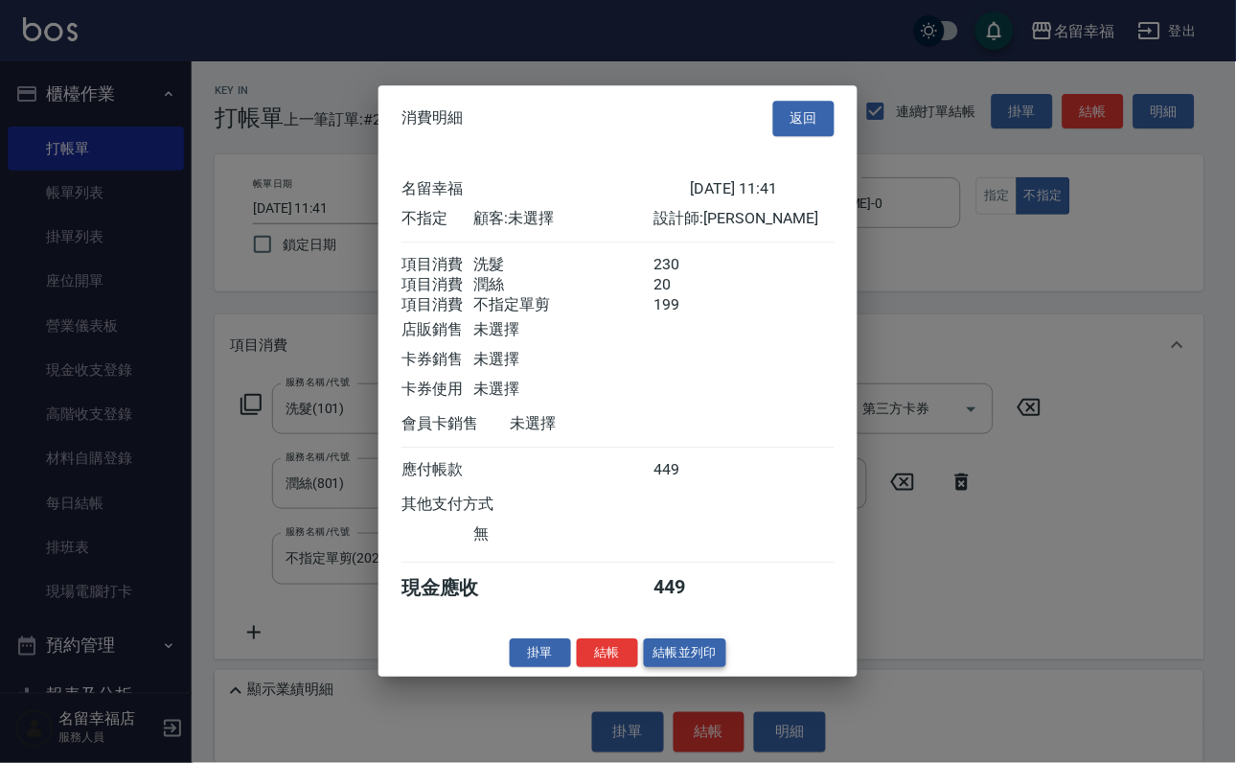
scroll to position [416, 0]
click at [698, 668] on button "結帳並列印" at bounding box center [685, 653] width 83 height 30
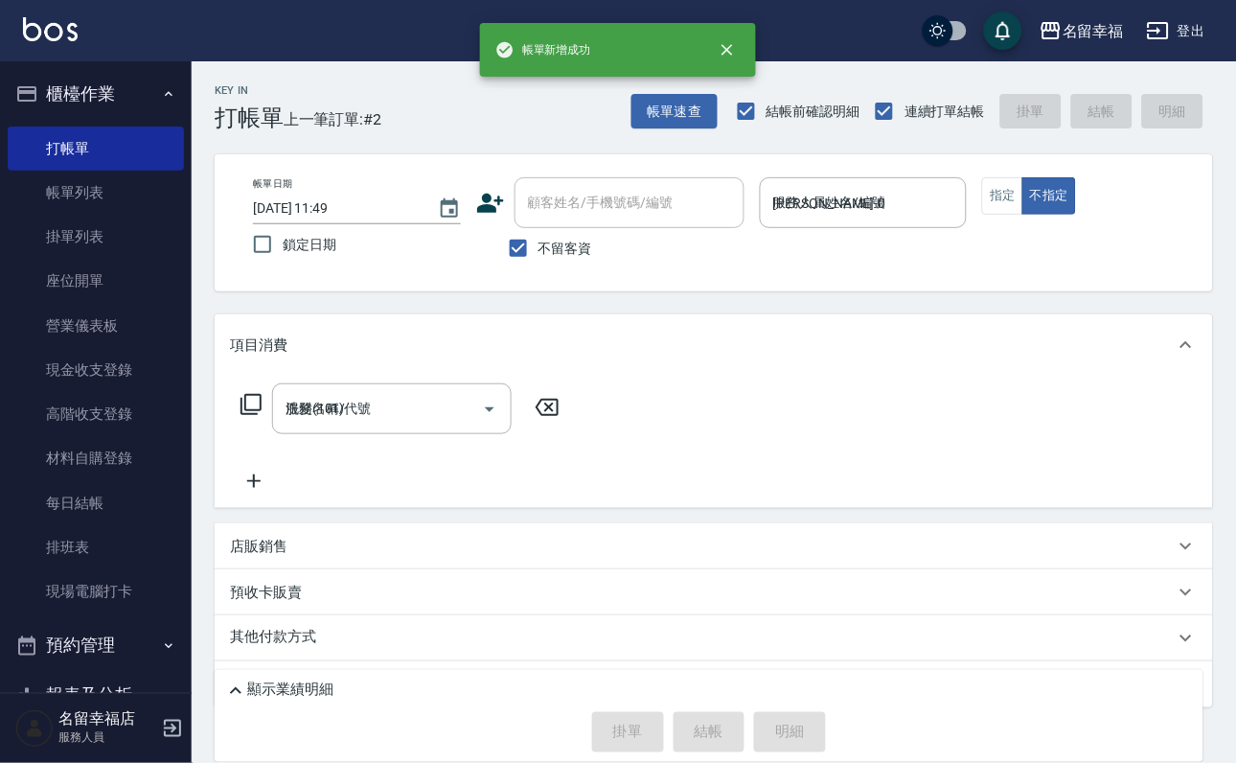
type input "[DATE] 11:49"
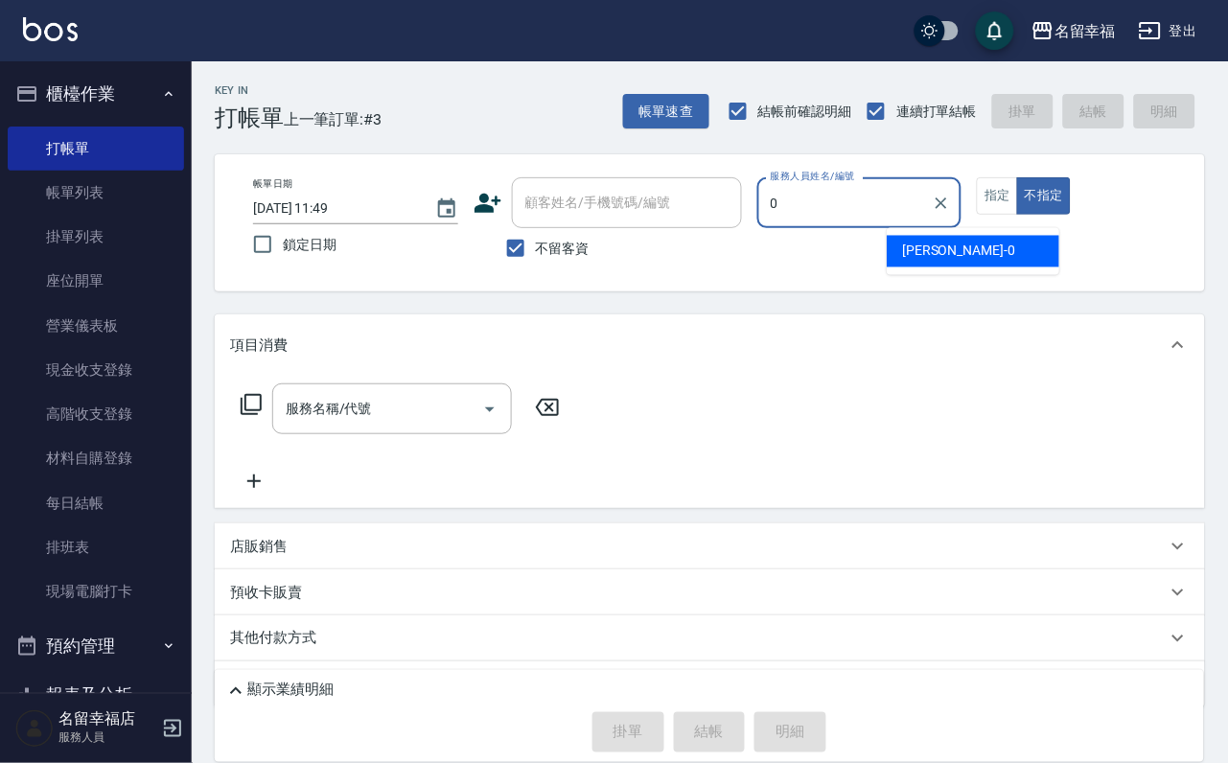
type input "[PERSON_NAME]-0"
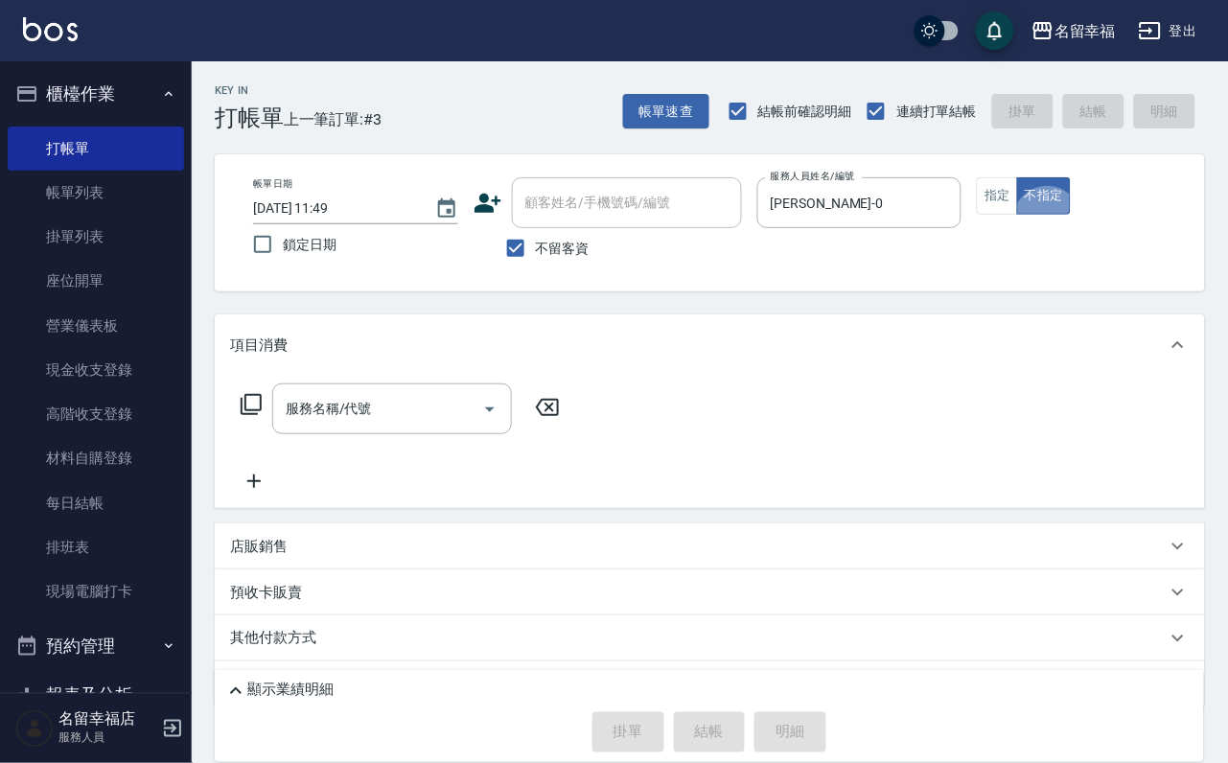
click at [262, 416] on icon at bounding box center [251, 404] width 23 height 23
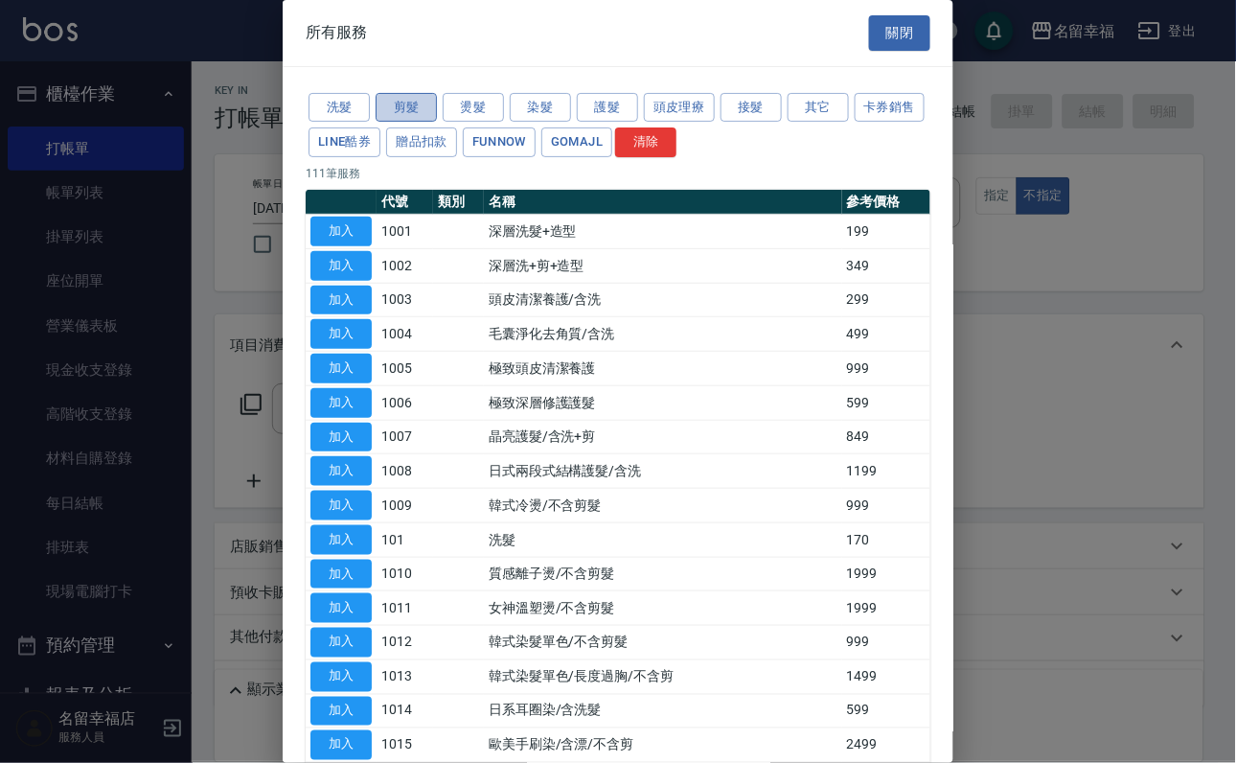
click at [389, 122] on button "剪髮" at bounding box center [406, 108] width 61 height 30
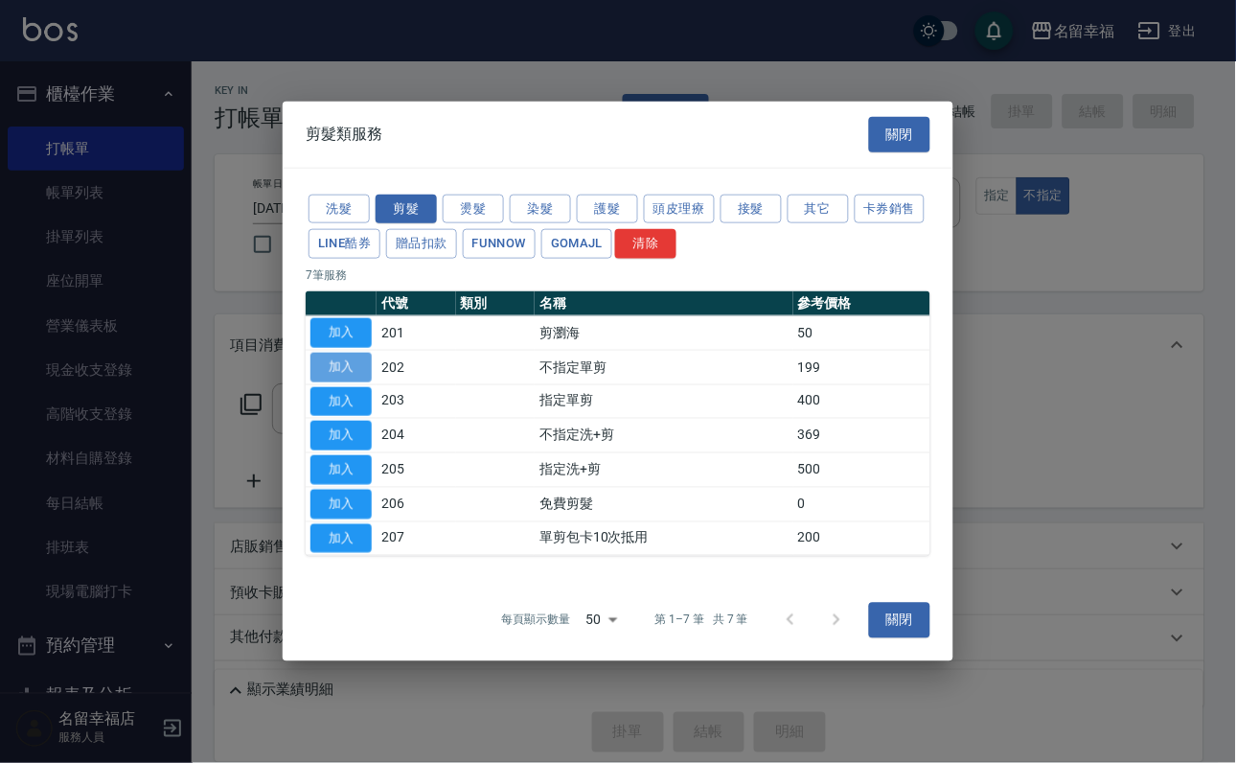
click at [353, 353] on button "加入" at bounding box center [341, 368] width 61 height 30
type input "不指定單剪(202)"
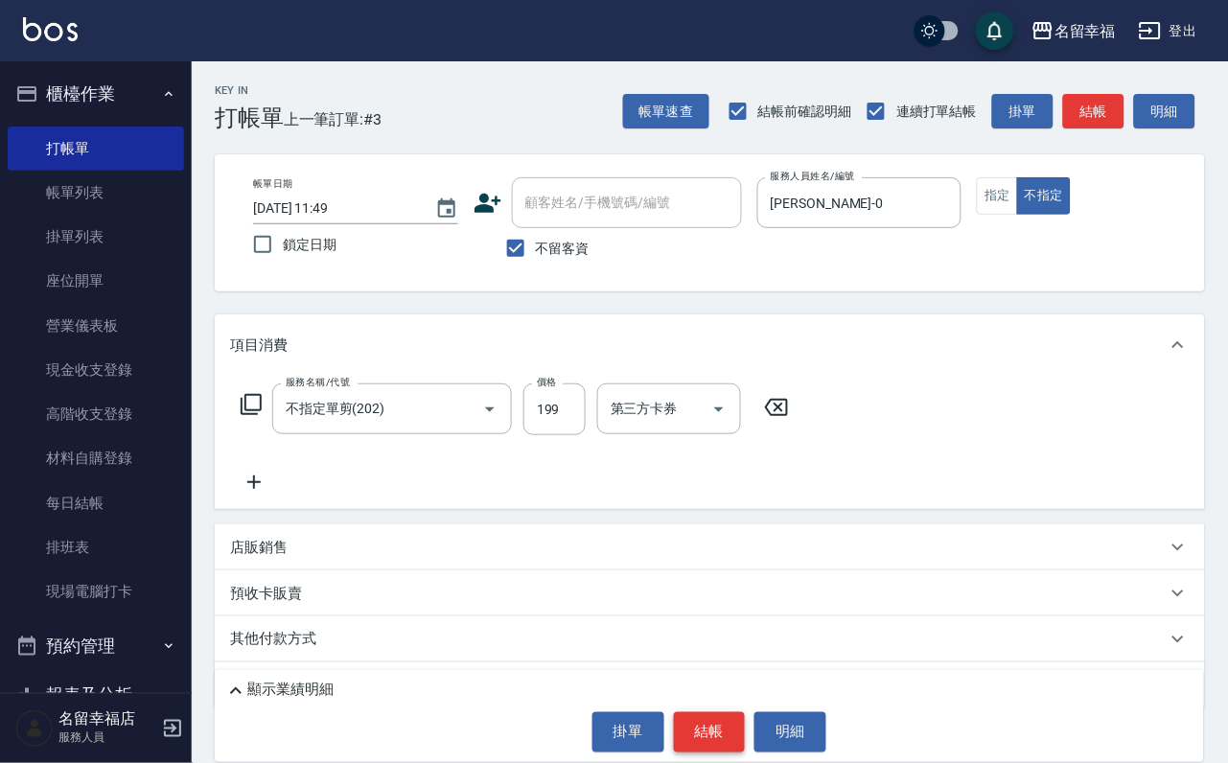
click at [710, 721] on button "結帳" at bounding box center [710, 732] width 72 height 40
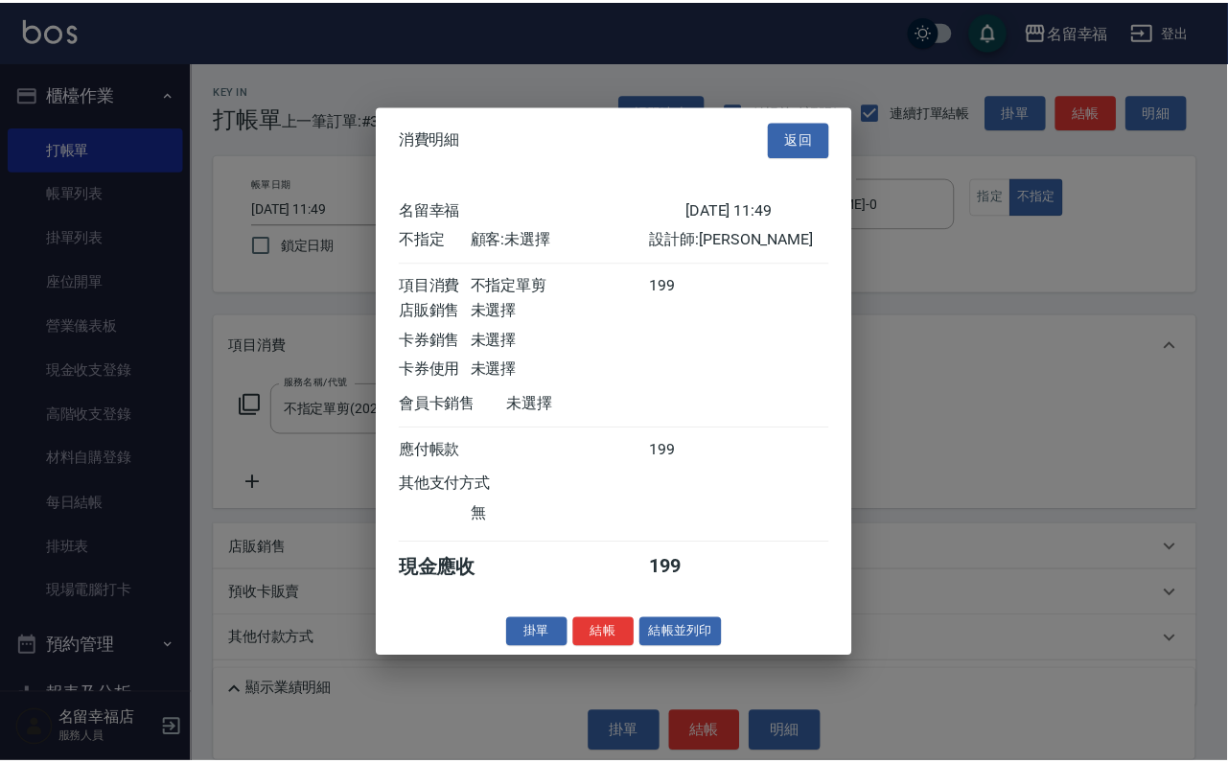
scroll to position [272, 0]
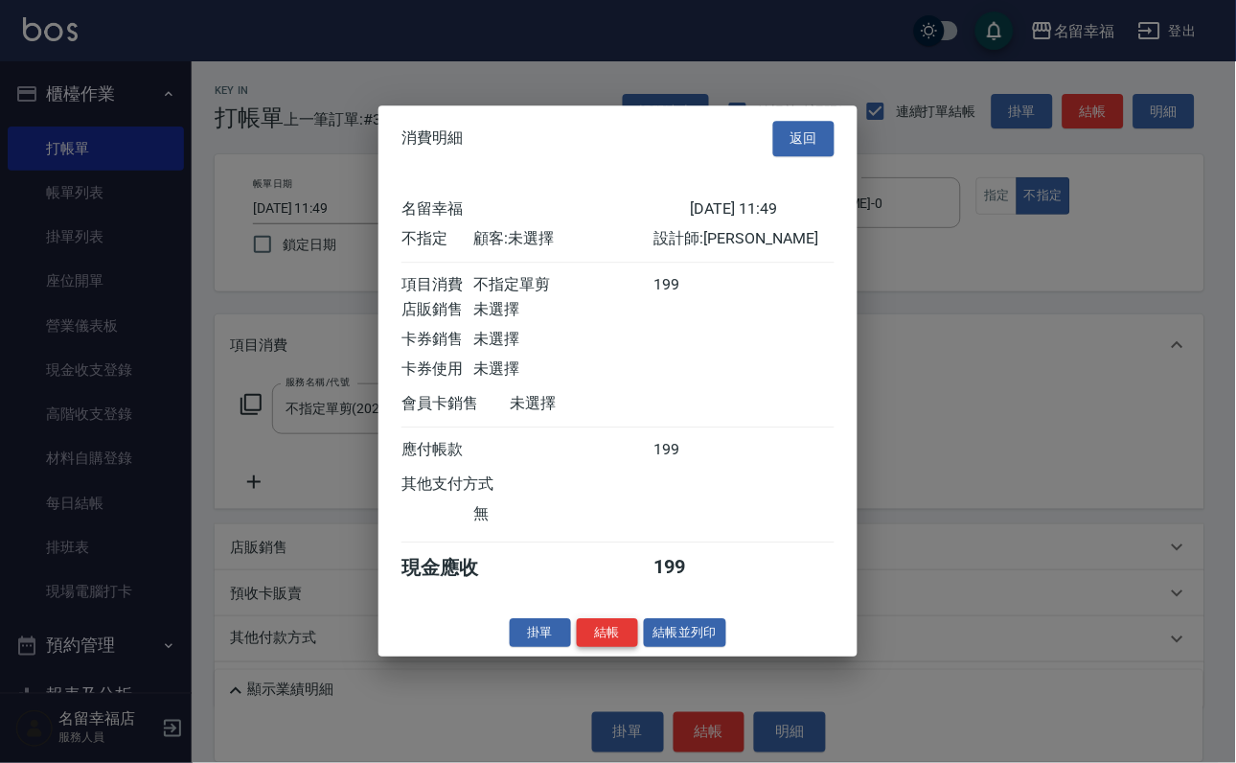
click at [595, 648] on button "結帳" at bounding box center [607, 633] width 61 height 30
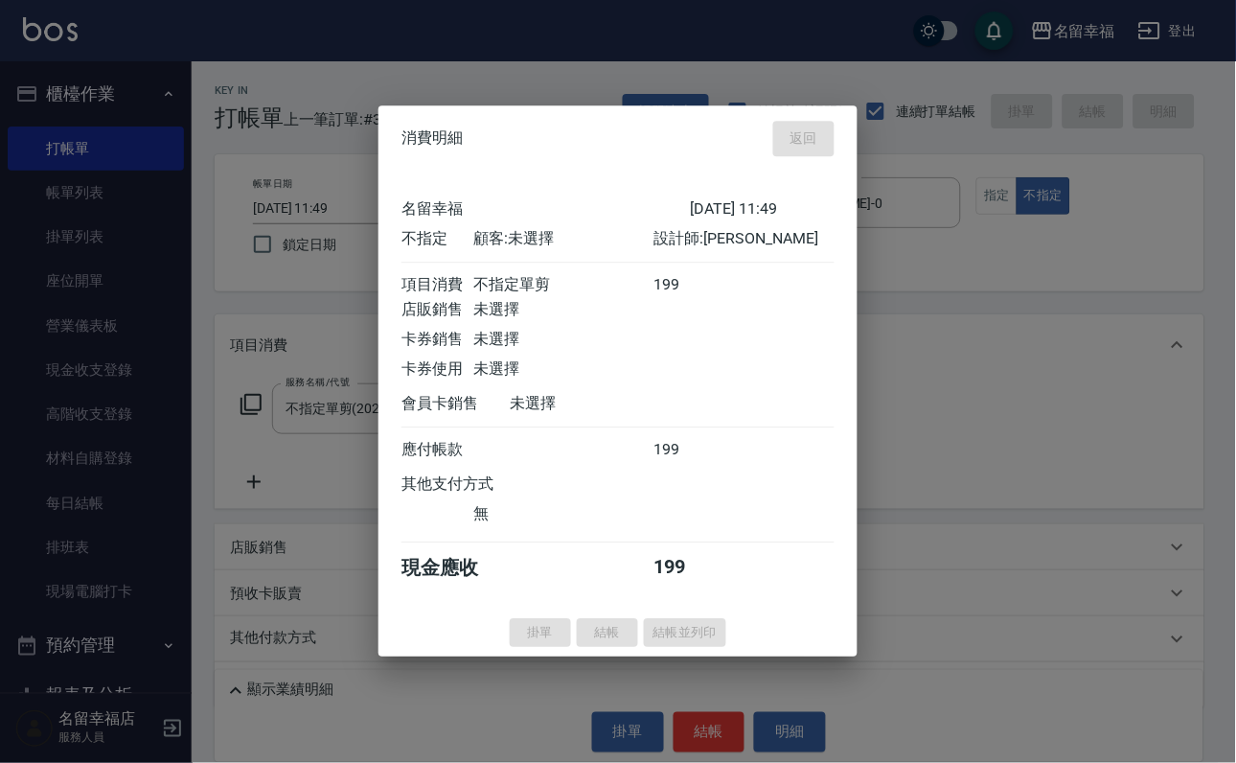
type input "[DATE] 12:02"
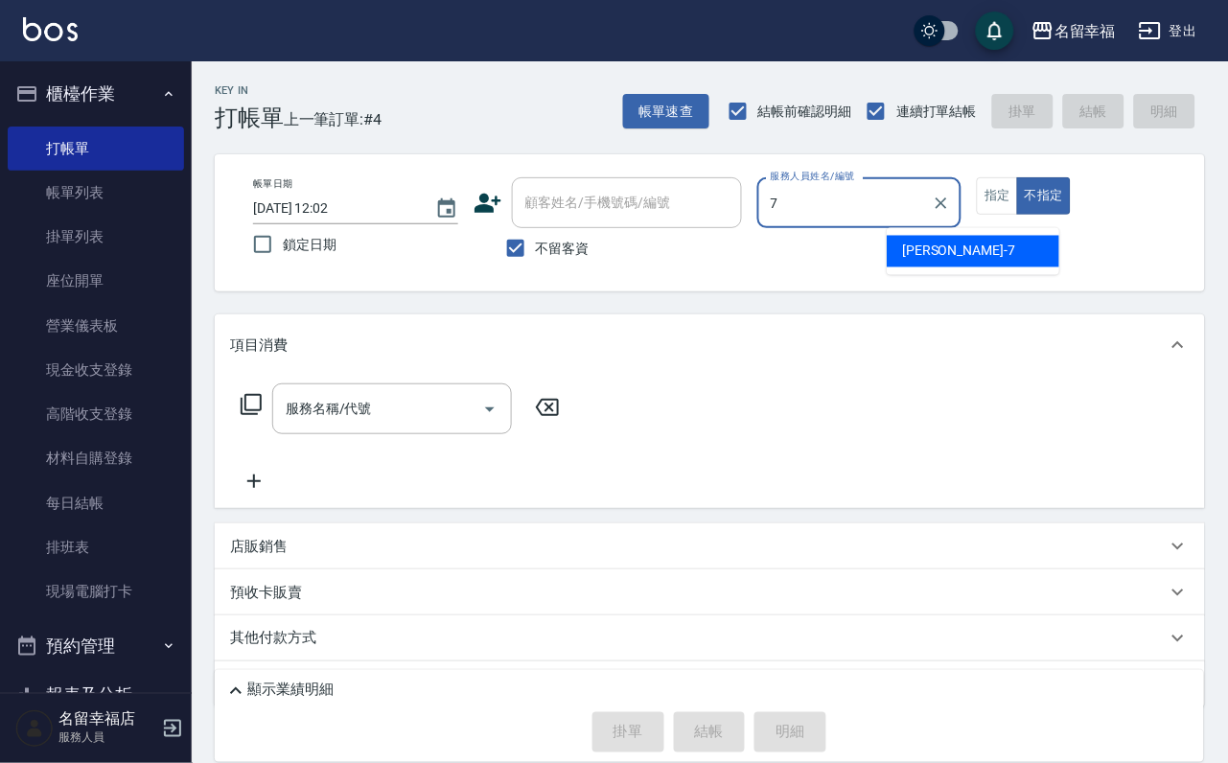
type input "[PERSON_NAME]-7"
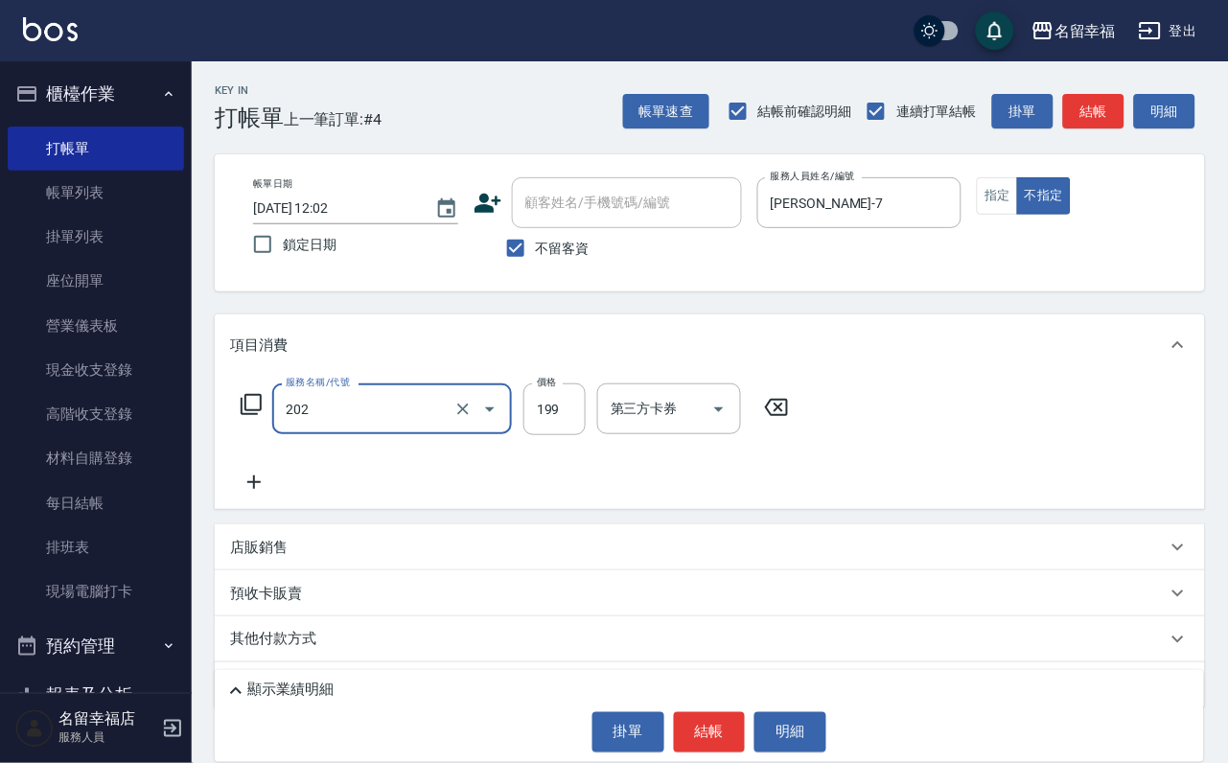
type input "不指定單剪(202)"
